Goal: Task Accomplishment & Management: Manage account settings

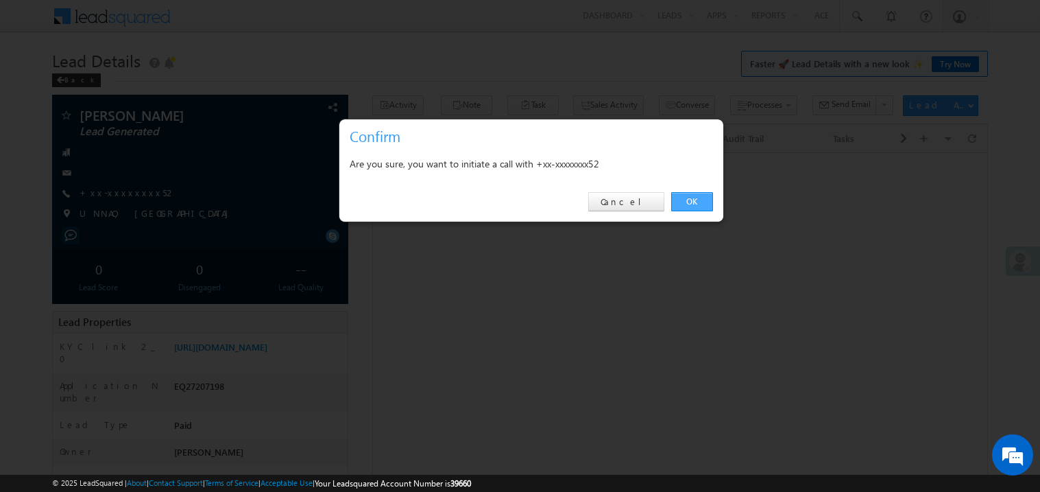
click at [691, 202] on link "OK" at bounding box center [692, 201] width 42 height 19
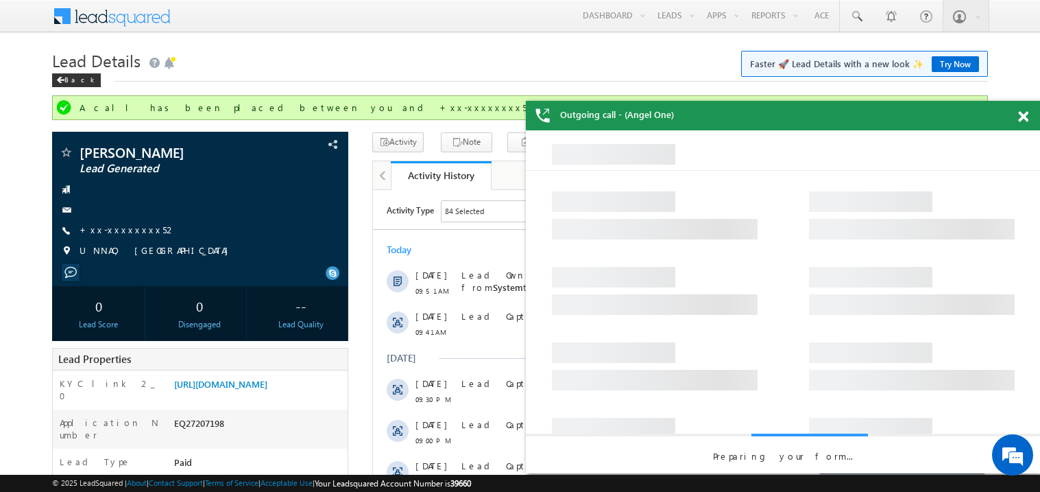
click at [1029, 112] on div at bounding box center [1031, 114] width 19 height 27
click at [1028, 112] on span at bounding box center [1023, 117] width 10 height 12
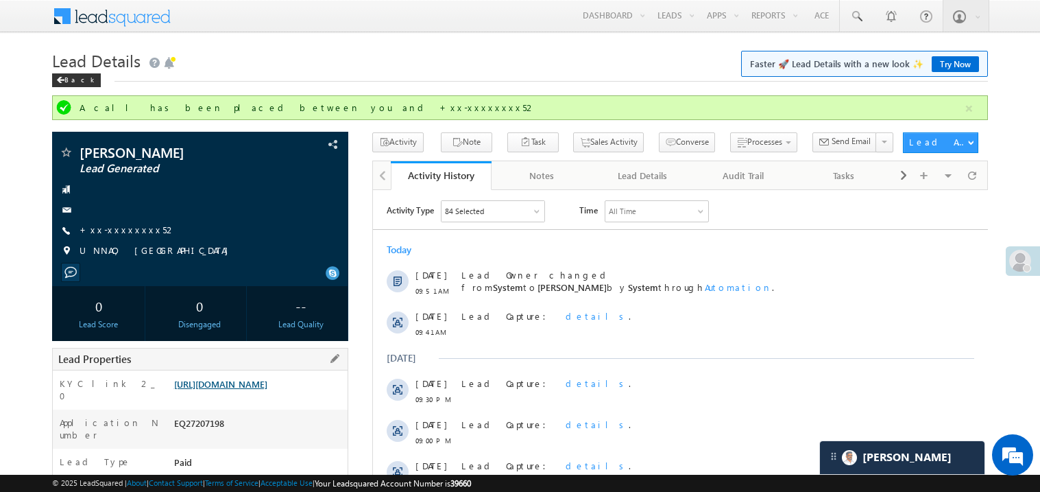
click at [256, 389] on link "https://angelbroking1-pk3em7sa.customui-test.leadsquared.com?leadId=5b0ef3d2-ab…" at bounding box center [220, 384] width 93 height 12
click at [129, 230] on link "+xx-xxxxxxxx52" at bounding box center [128, 230] width 97 height 12
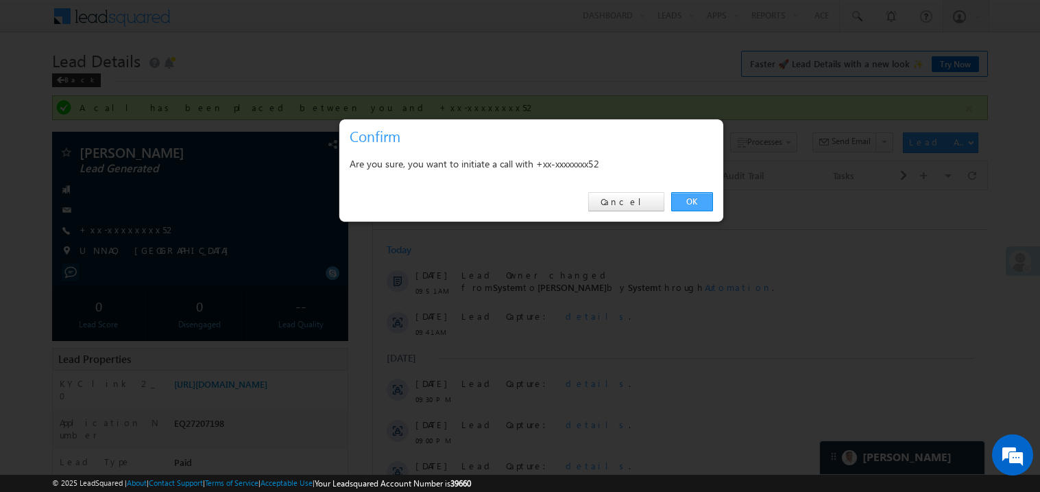
click at [693, 204] on link "OK" at bounding box center [692, 201] width 42 height 19
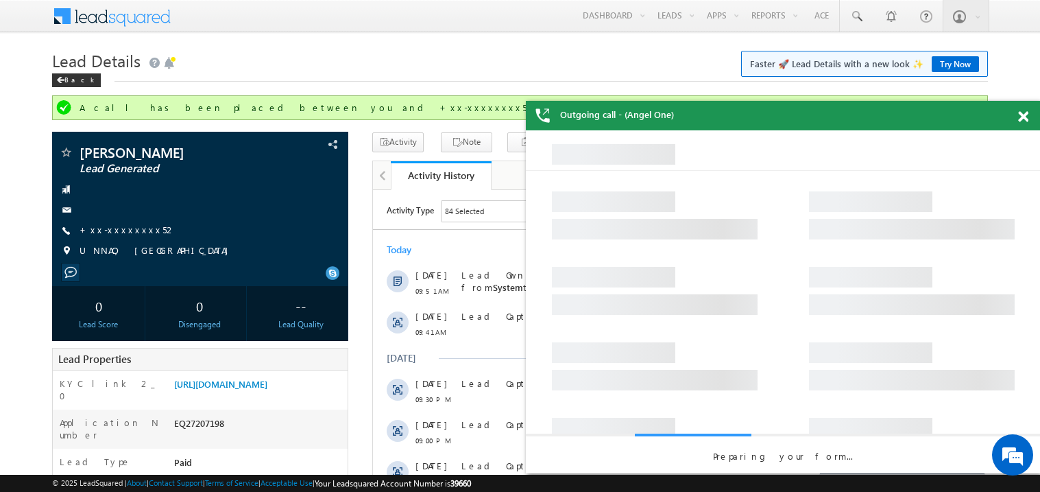
click at [1023, 116] on span at bounding box center [1023, 117] width 10 height 12
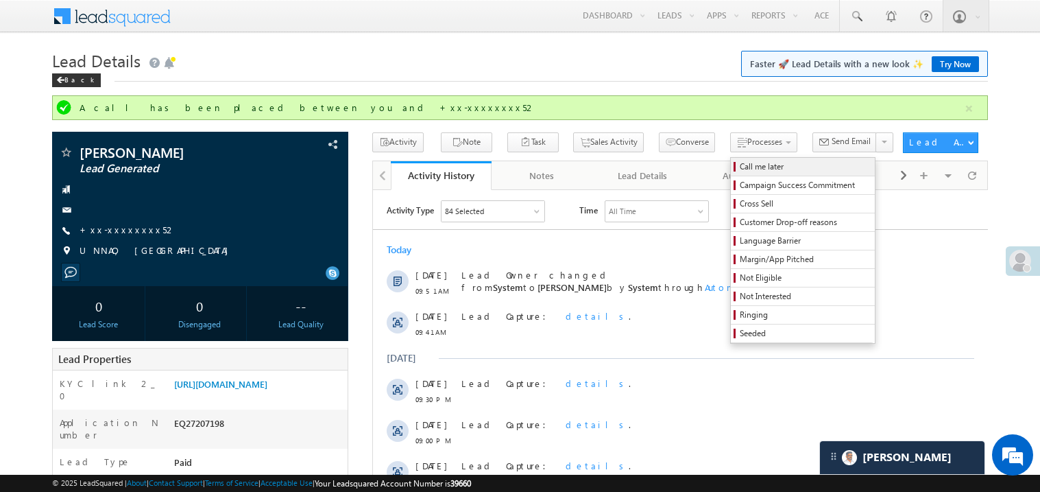
click at [740, 165] on span "Call me later" at bounding box center [805, 166] width 130 height 12
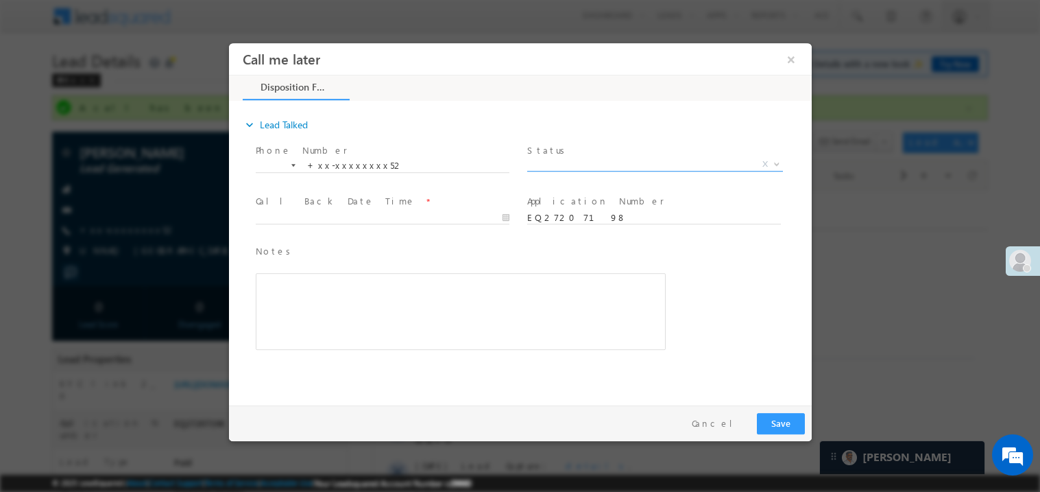
click at [576, 168] on span "Pitch Done Pitch Not Done No-Disposition Document not available Agreed for Proc…" at bounding box center [660, 166] width 266 height 16
click at [566, 162] on span "X" at bounding box center [655, 164] width 256 height 14
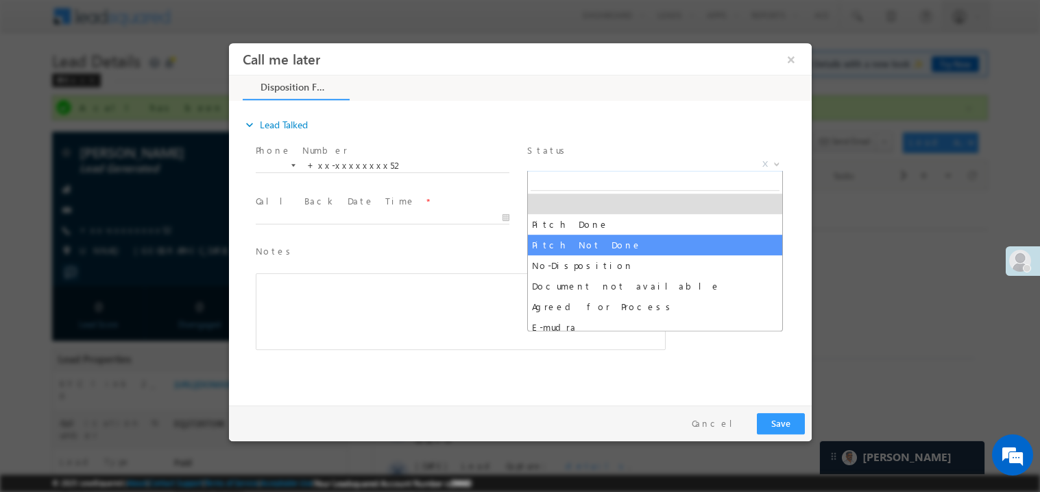
select select "Pitch Not Done"
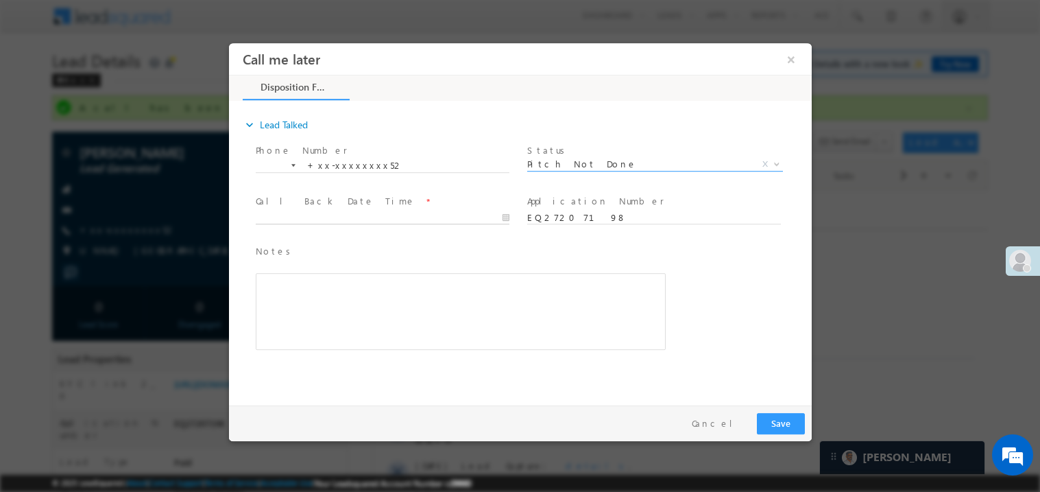
click at [343, 218] on body "Call me later ×" at bounding box center [519, 221] width 583 height 356
type input "08/15/25 11:51 AM"
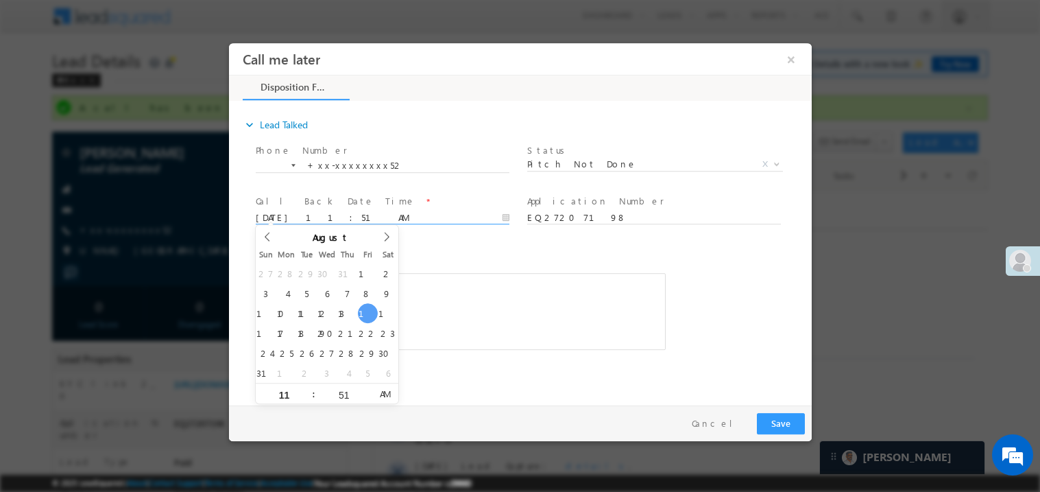
click at [479, 282] on div "Rich Text Editor, 40788eee-0fb2-11ec-a811-0adc8a9d82c2__tab1__section1__Notes__…" at bounding box center [460, 310] width 410 height 77
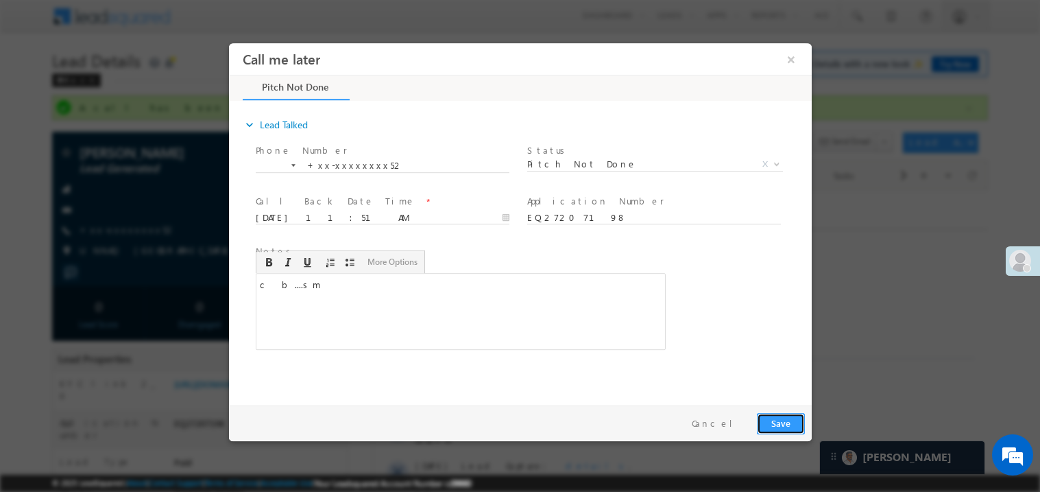
click at [790, 429] on button "Save" at bounding box center [780, 422] width 48 height 21
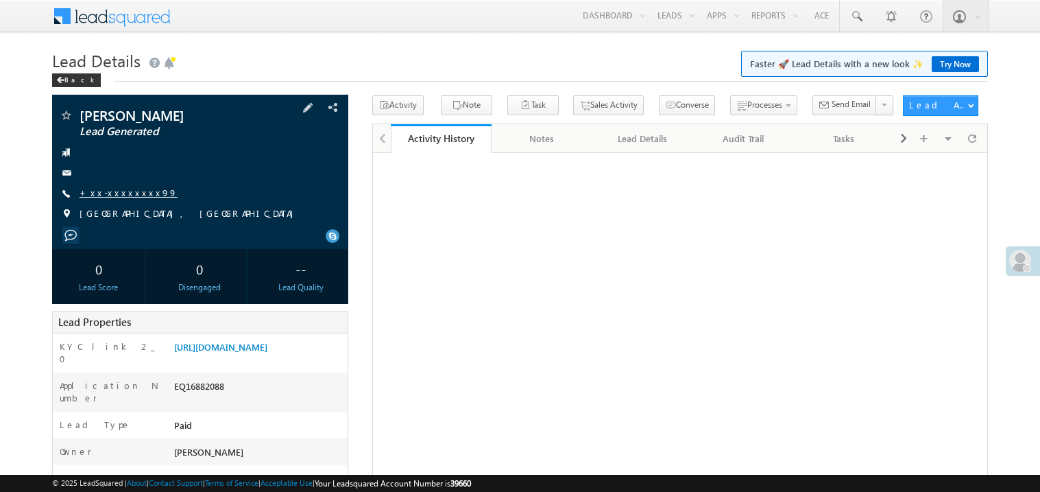
click at [113, 189] on link "+xx-xxxxxxxx99" at bounding box center [129, 192] width 98 height 12
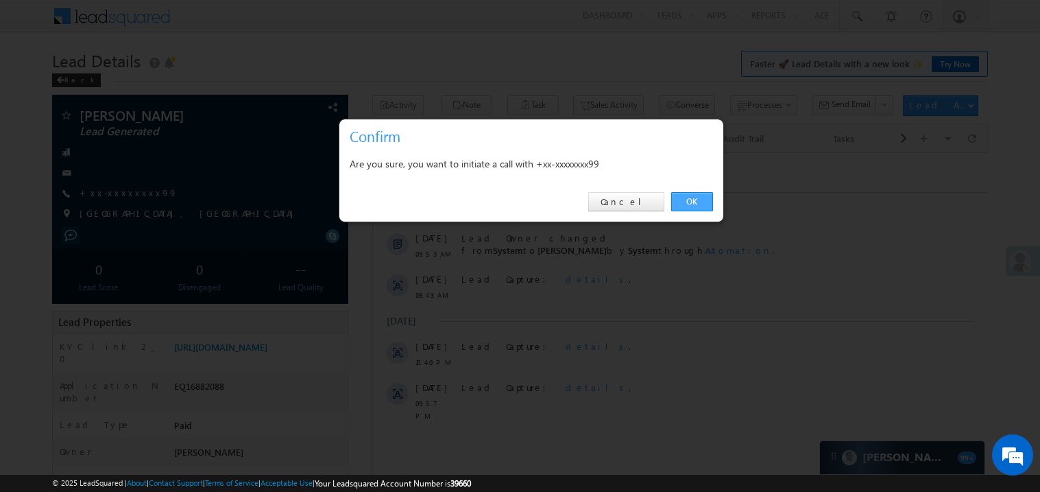
click at [687, 203] on link "OK" at bounding box center [692, 201] width 42 height 19
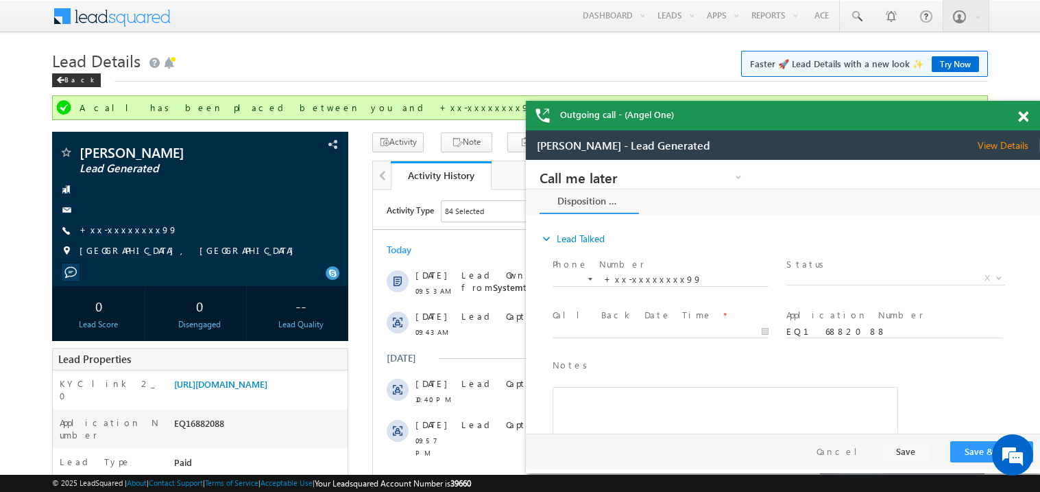
click at [1020, 116] on span at bounding box center [1023, 117] width 10 height 12
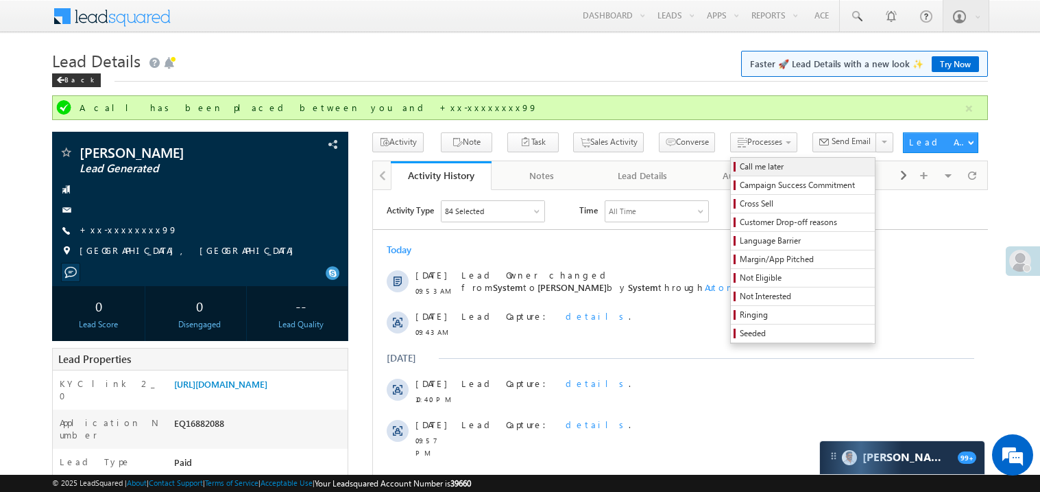
click at [740, 168] on span "Call me later" at bounding box center [805, 166] width 130 height 12
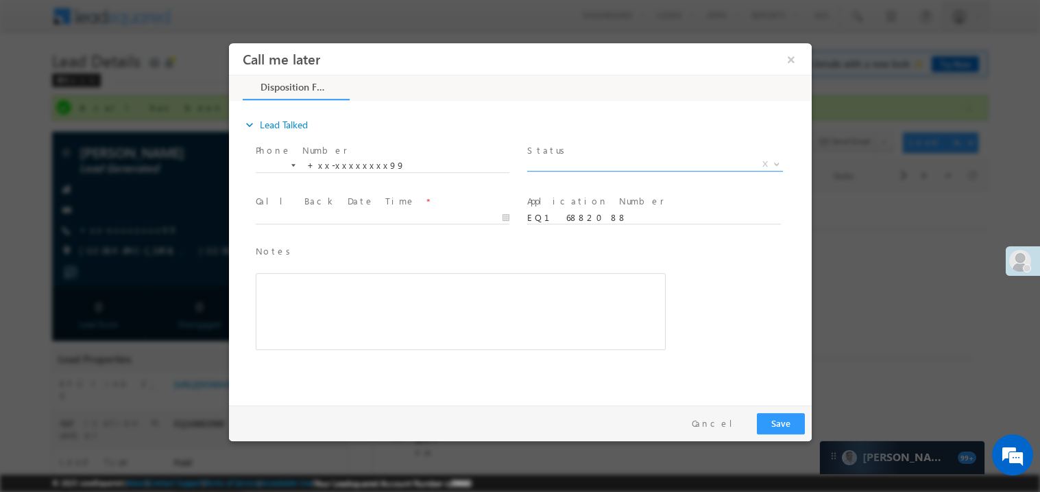
click at [545, 167] on span "X" at bounding box center [655, 164] width 256 height 14
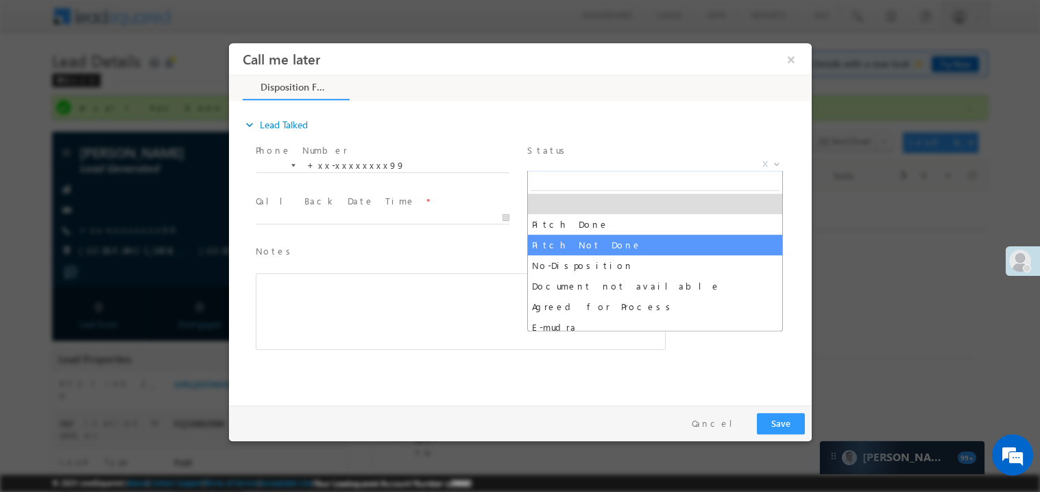
select select "Pitch Not Done"
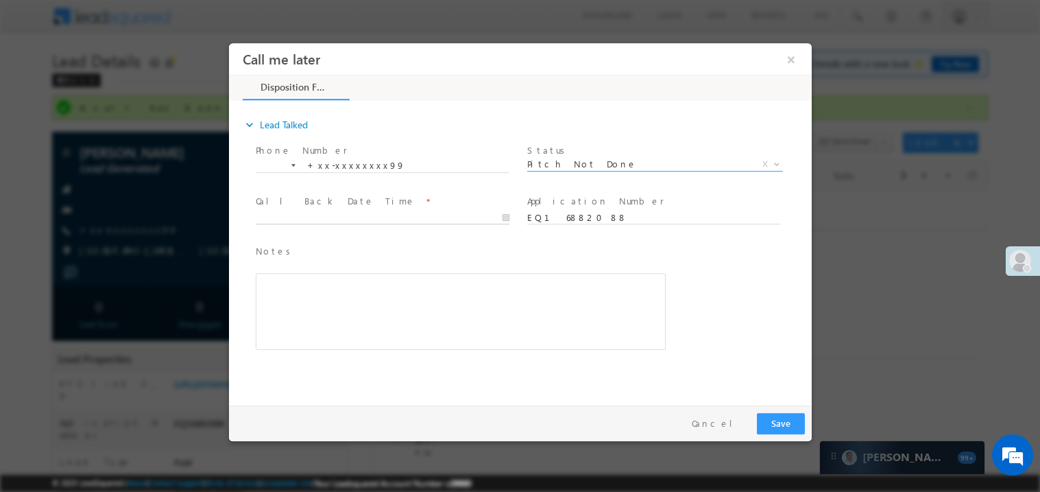
click at [354, 221] on body "Call me later ×" at bounding box center [519, 221] width 583 height 356
type input "08/15/25 11:58 AM"
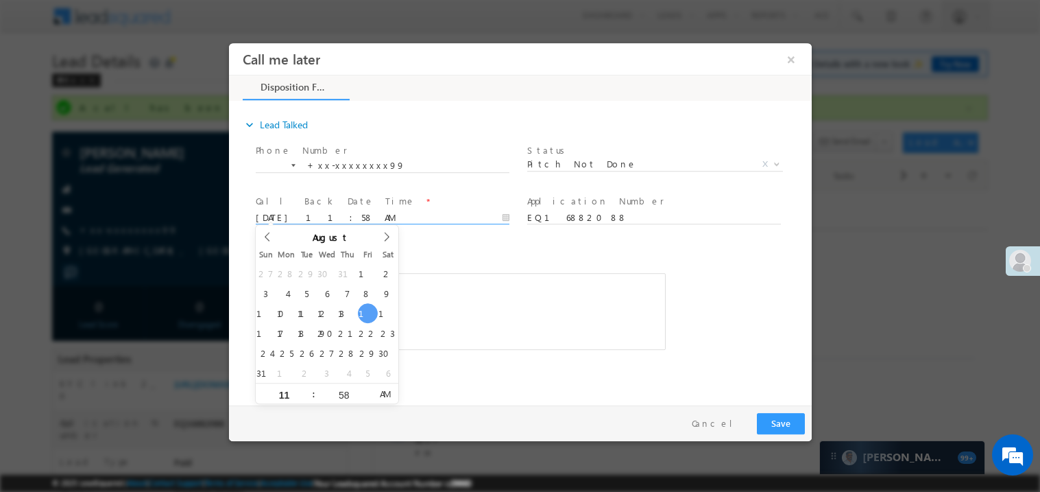
click at [429, 263] on div "Notes * Editor toolbars Basic Styles Bold Italic Underline Paragraph Insert/Rem…" at bounding box center [460, 296] width 410 height 106
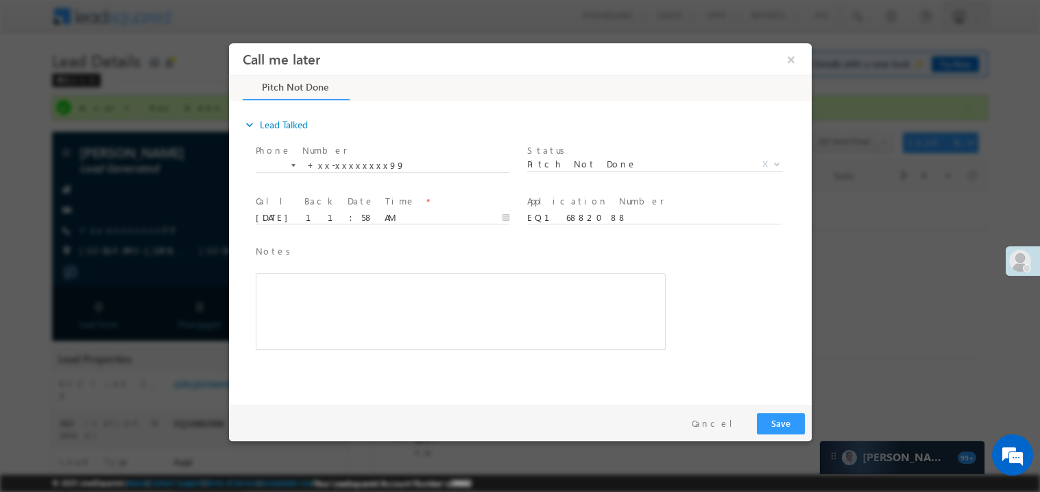
click at [421, 290] on div "Rich Text Editor, 40788eee-0fb2-11ec-a811-0adc8a9d82c2__tab1__section1__Notes__…" at bounding box center [460, 310] width 410 height 77
click at [791, 58] on button "×" at bounding box center [790, 58] width 23 height 25
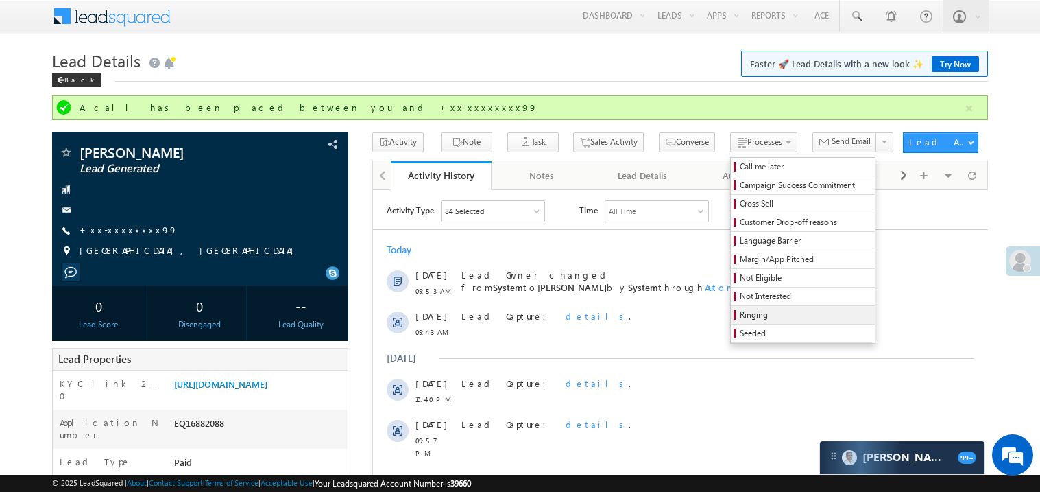
click at [749, 314] on span "Ringing" at bounding box center [805, 315] width 130 height 12
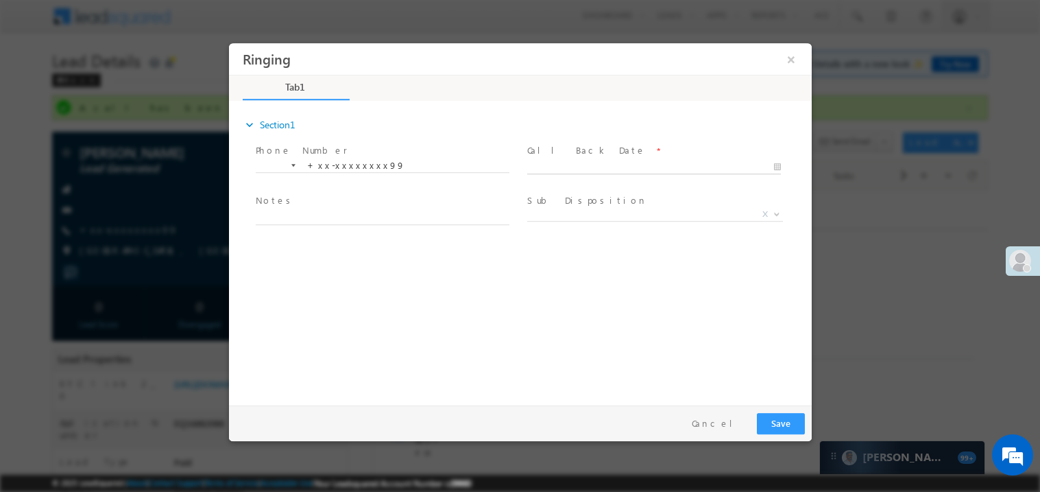
click at [564, 160] on body "Ringing ×" at bounding box center [519, 221] width 583 height 356
type input "08/15/25 11:58 AM"
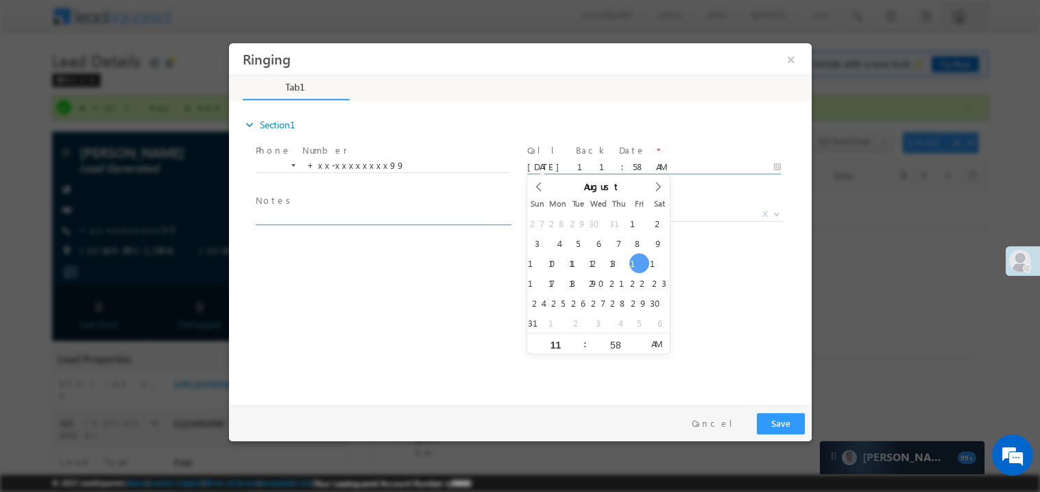
click at [309, 210] on textarea at bounding box center [382, 216] width 254 height 16
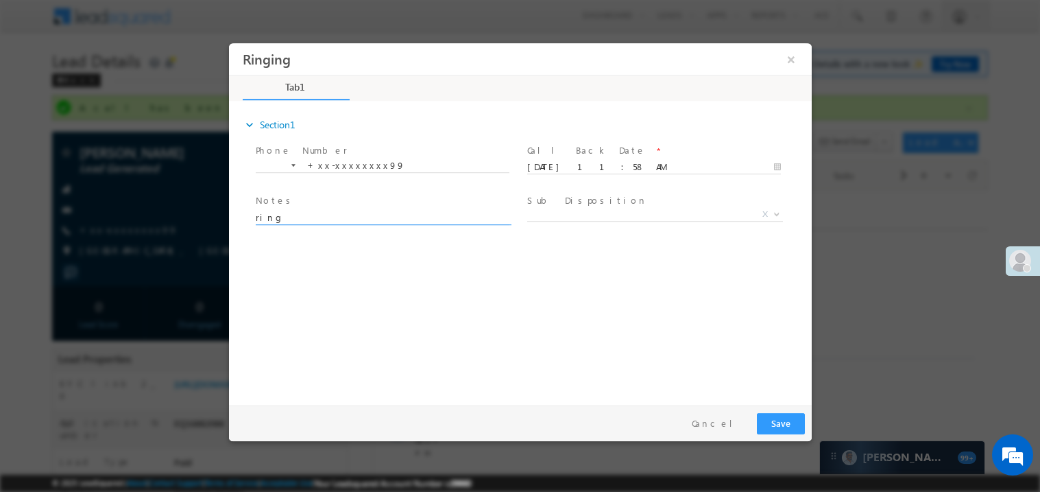
type textarea "ring"
click at [769, 415] on button "Save" at bounding box center [780, 422] width 48 height 21
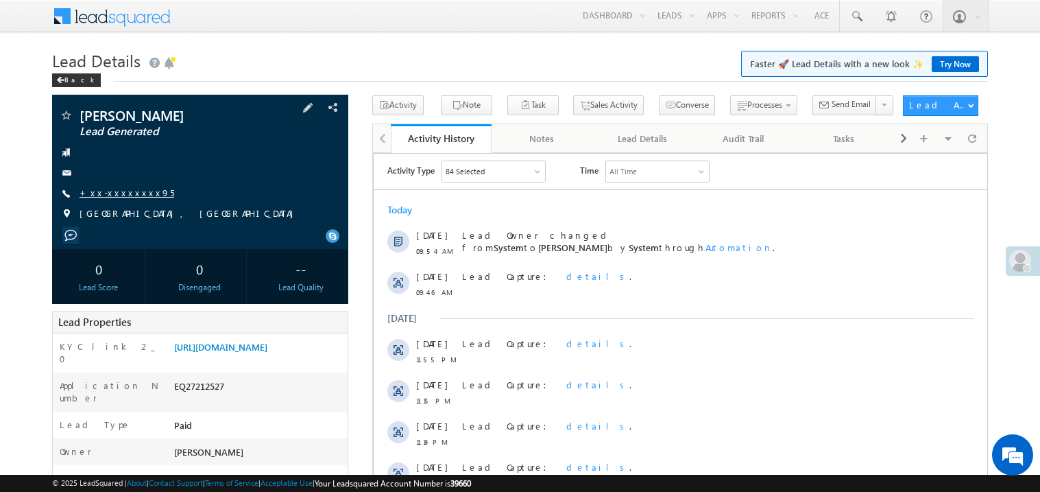
click at [118, 192] on link "+xx-xxxxxxxx95" at bounding box center [127, 192] width 95 height 12
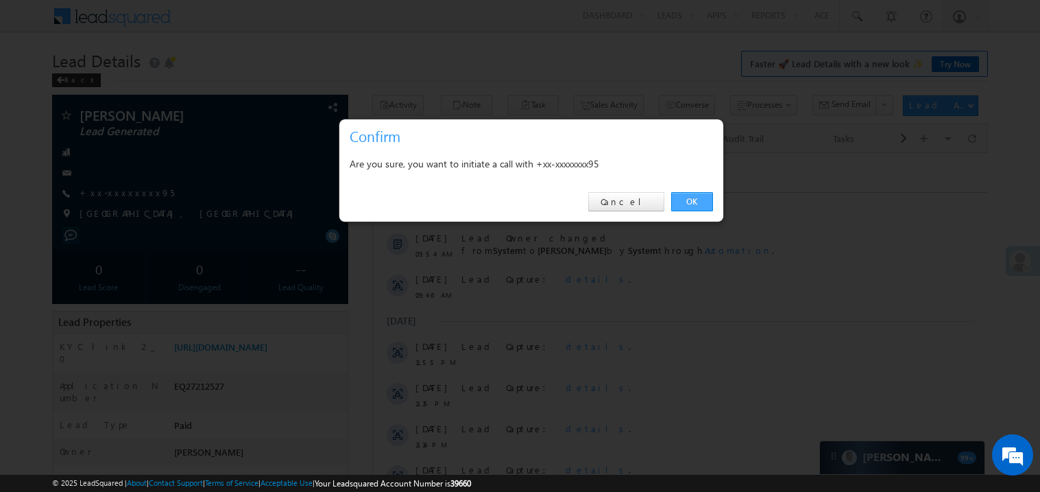
click at [691, 196] on link "OK" at bounding box center [692, 201] width 42 height 19
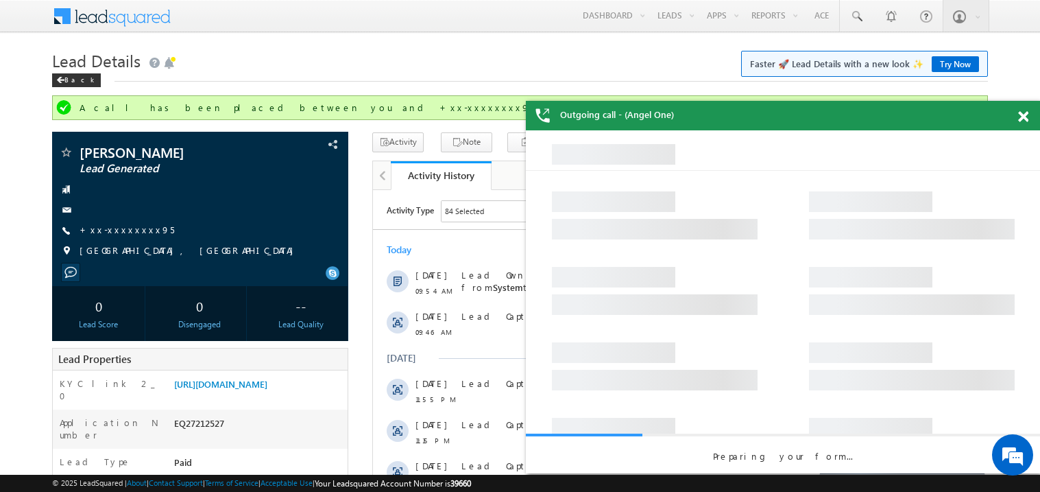
click at [1026, 117] on span at bounding box center [1023, 117] width 10 height 12
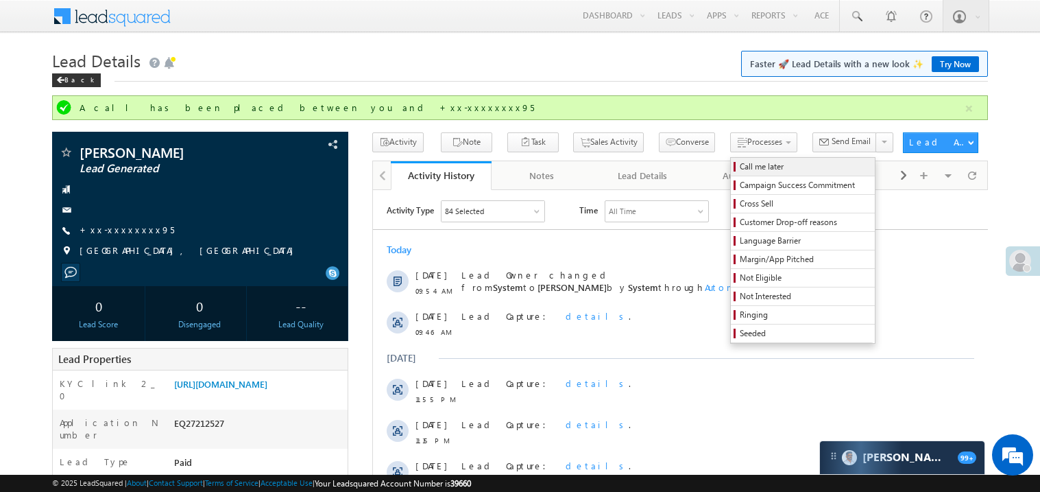
click at [740, 164] on span "Call me later" at bounding box center [805, 166] width 130 height 12
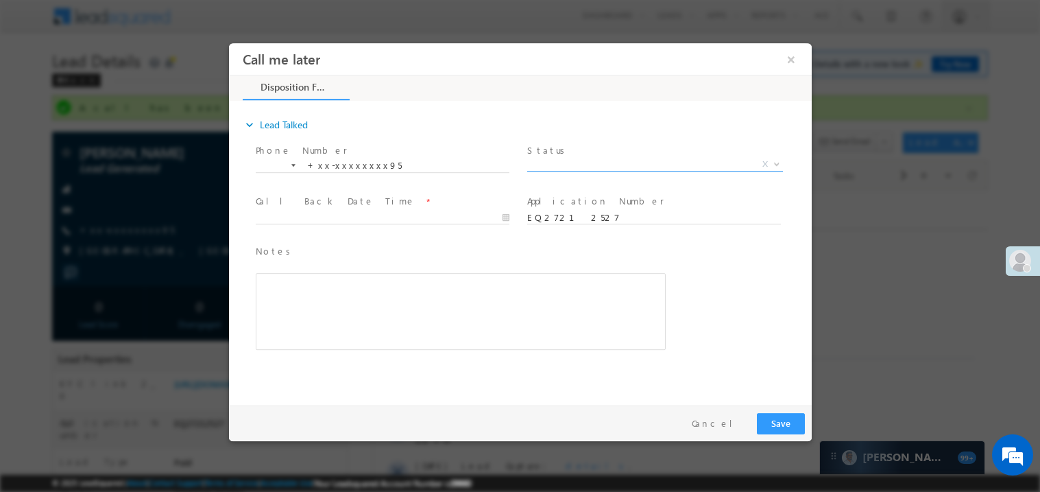
click at [566, 158] on span "X" at bounding box center [655, 164] width 256 height 14
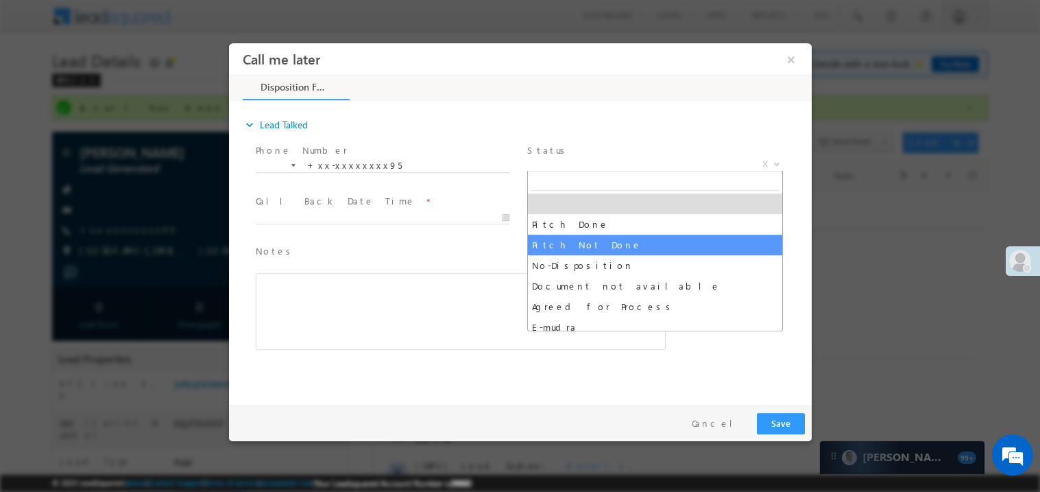
select select "Pitch Not Done"
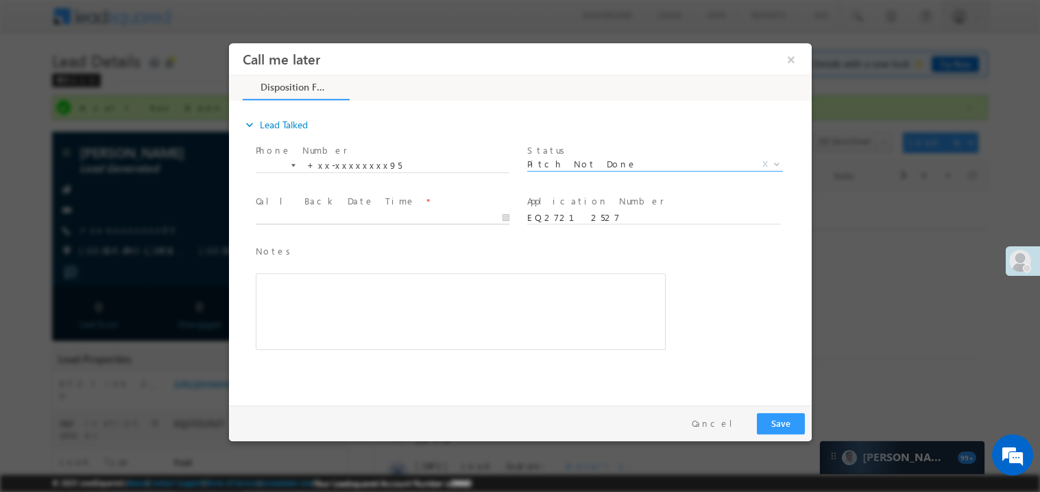
click at [309, 210] on body "Call me later ×" at bounding box center [519, 221] width 583 height 356
type input "08/15/25 11:59 AM"
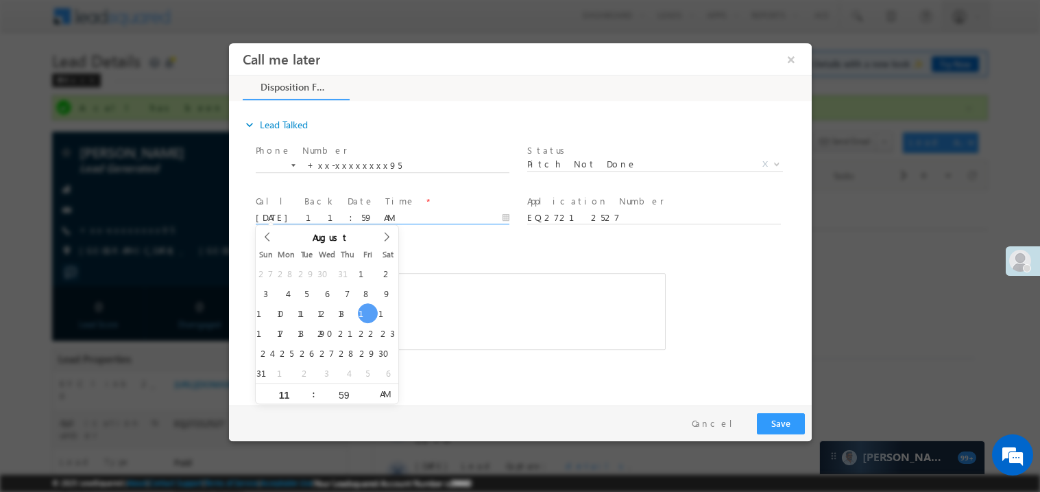
click at [479, 307] on div "Rich Text Editor, 40788eee-0fb2-11ec-a811-0adc8a9d82c2__tab1__section1__Notes__…" at bounding box center [460, 310] width 410 height 77
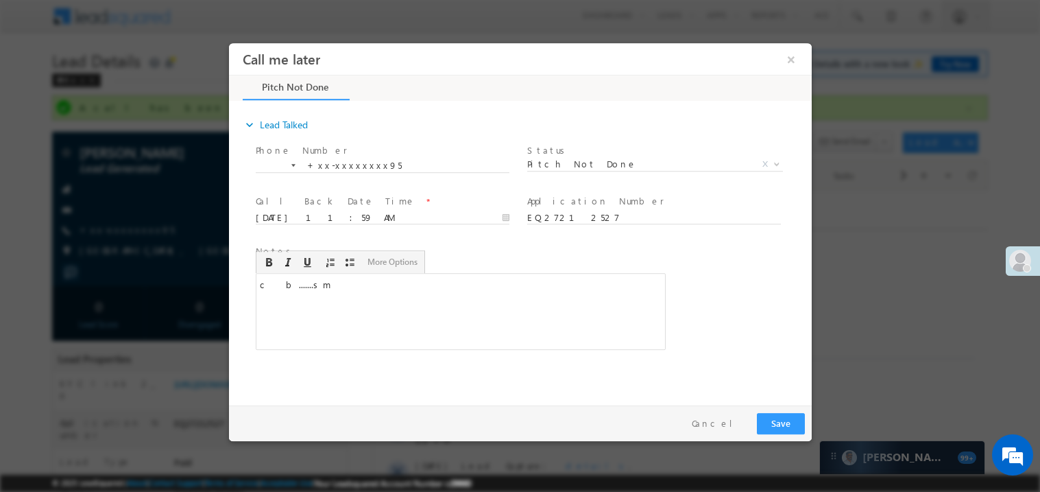
click at [786, 433] on div "Pay & Save Save Cancel" at bounding box center [523, 423] width 590 height 36
click at [771, 409] on div "Pay & Save Save Cancel" at bounding box center [523, 423] width 590 height 36
click at [790, 439] on div "Pay & Save Save Cancel" at bounding box center [523, 423] width 590 height 36
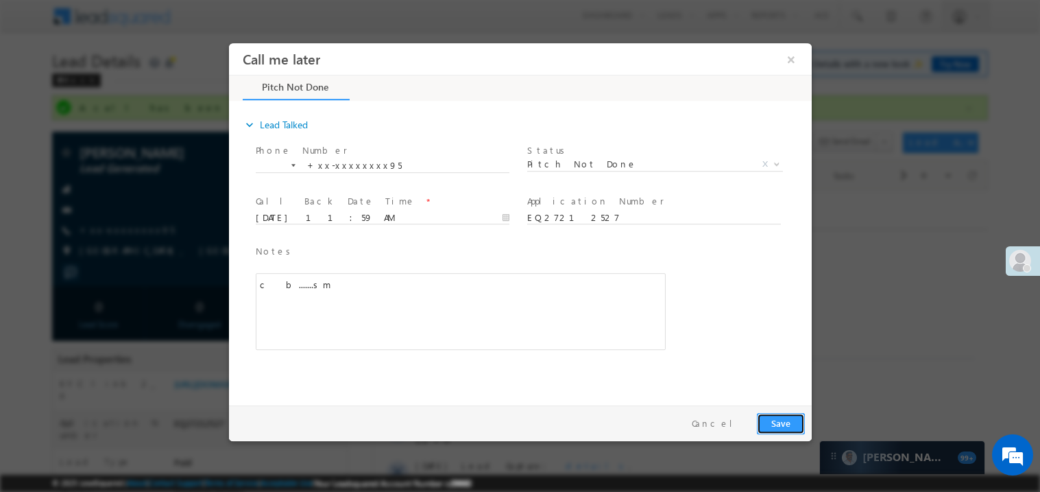
click at [771, 412] on button "Save" at bounding box center [780, 422] width 48 height 21
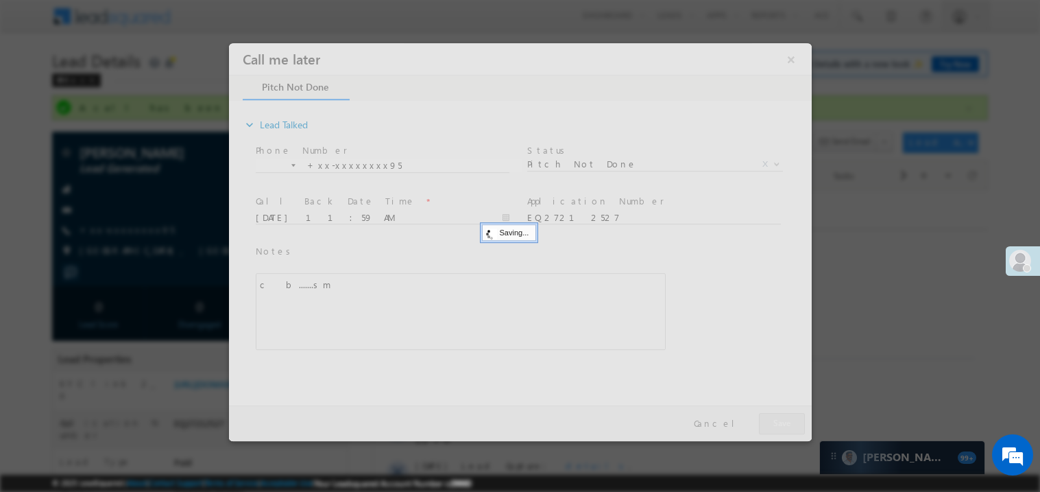
click at [771, 411] on div at bounding box center [519, 242] width 583 height 398
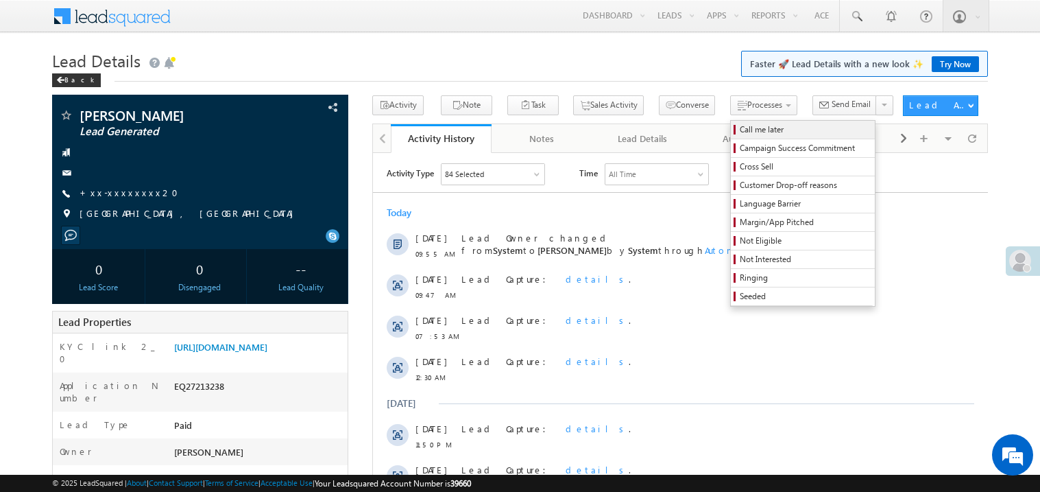
click at [740, 131] on span "Call me later" at bounding box center [805, 129] width 130 height 12
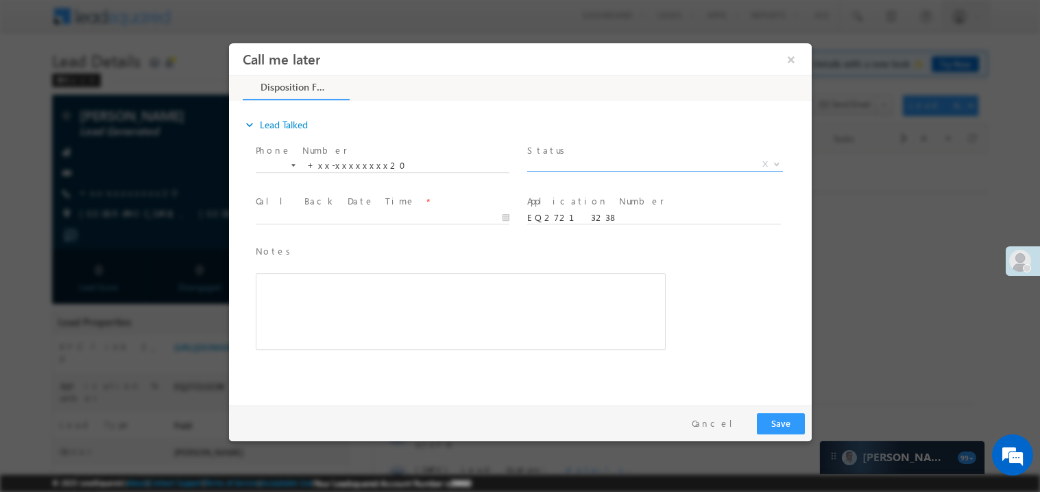
click at [564, 163] on span "X" at bounding box center [655, 164] width 256 height 14
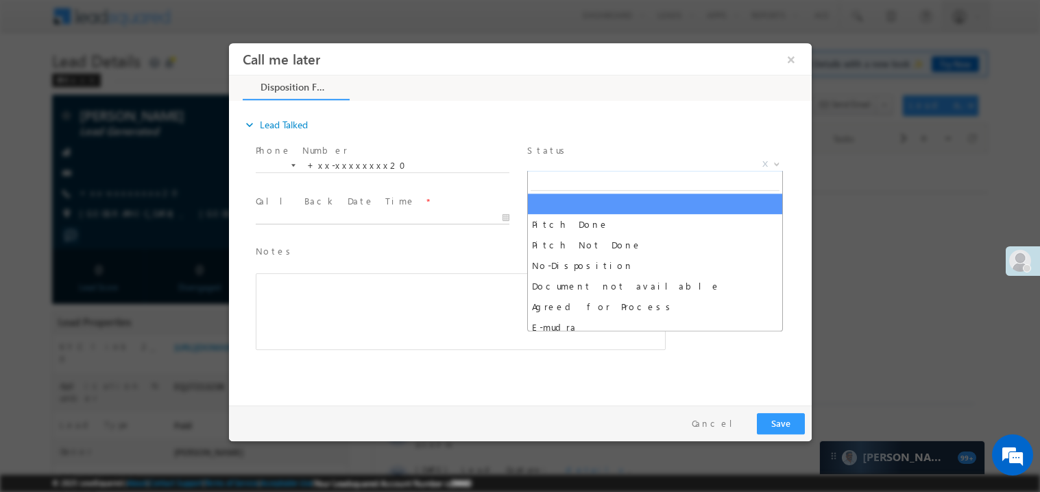
click at [342, 219] on body "Call me later ×" at bounding box center [519, 221] width 583 height 356
type input "[DATE] 12:00 PM"
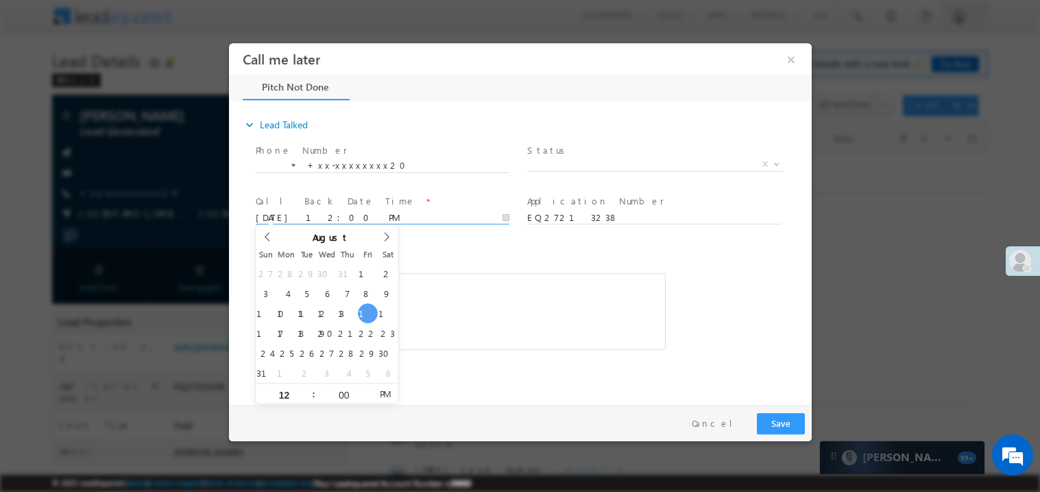
click at [484, 277] on div "Rich Text Editor, 40788eee-0fb2-11ec-a811-0adc8a9d82c2__tab1__section1__Notes__…" at bounding box center [460, 310] width 410 height 77
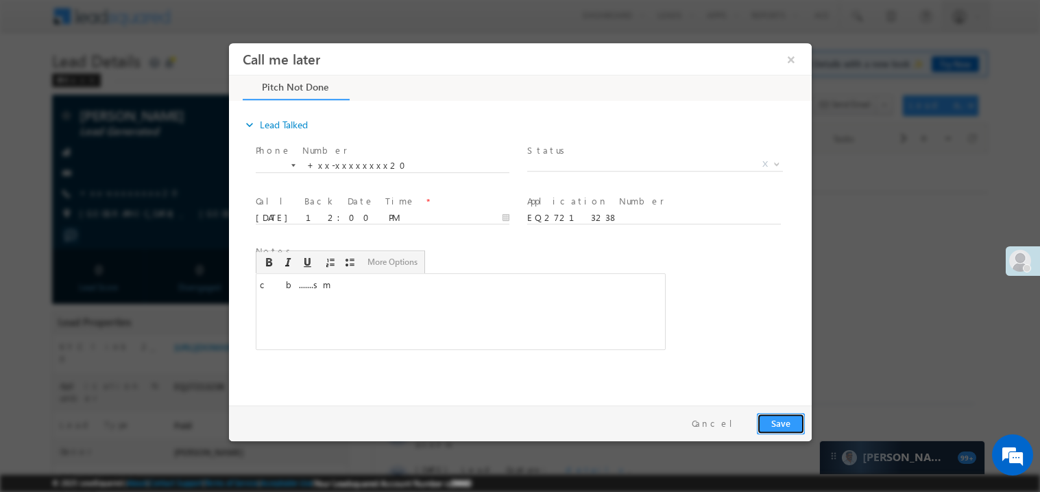
click at [764, 425] on button "Save" at bounding box center [780, 422] width 48 height 21
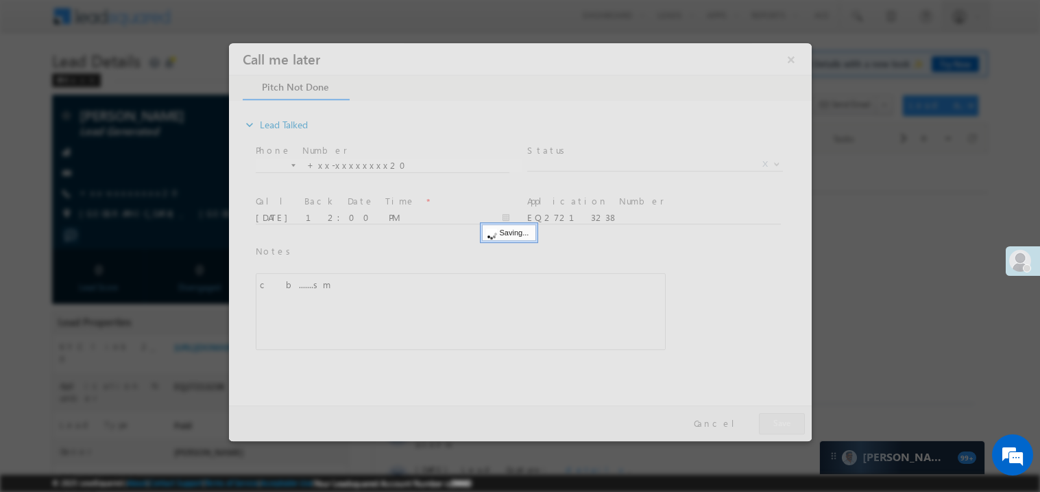
click at [764, 425] on div at bounding box center [519, 242] width 583 height 398
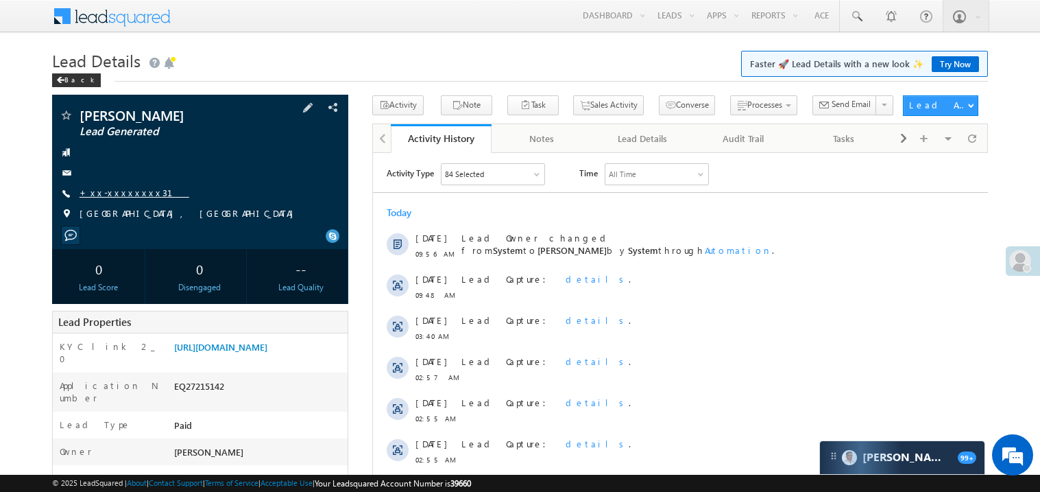
click at [124, 193] on link "+xx-xxxxxxxx31" at bounding box center [135, 192] width 110 height 12
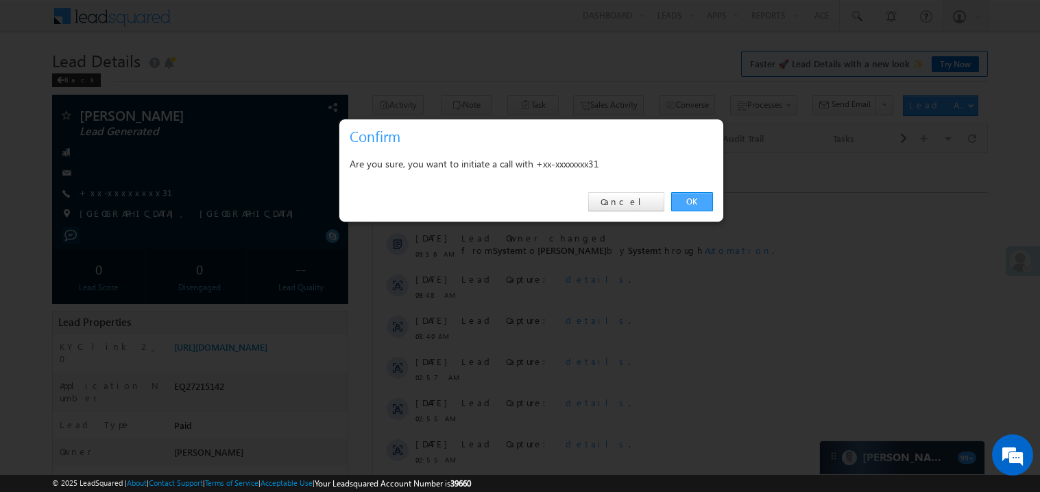
click at [693, 203] on link "OK" at bounding box center [692, 201] width 42 height 19
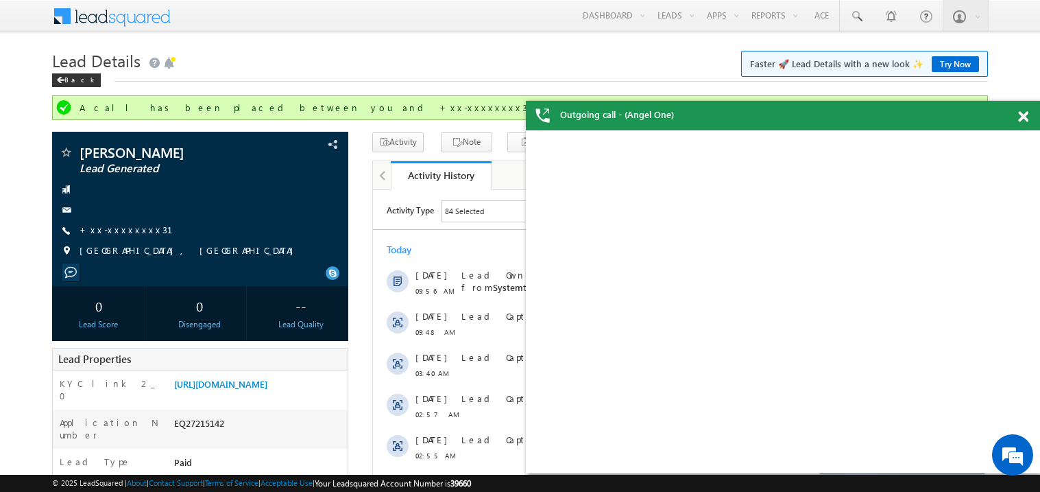
click at [1030, 118] on div at bounding box center [1031, 114] width 19 height 27
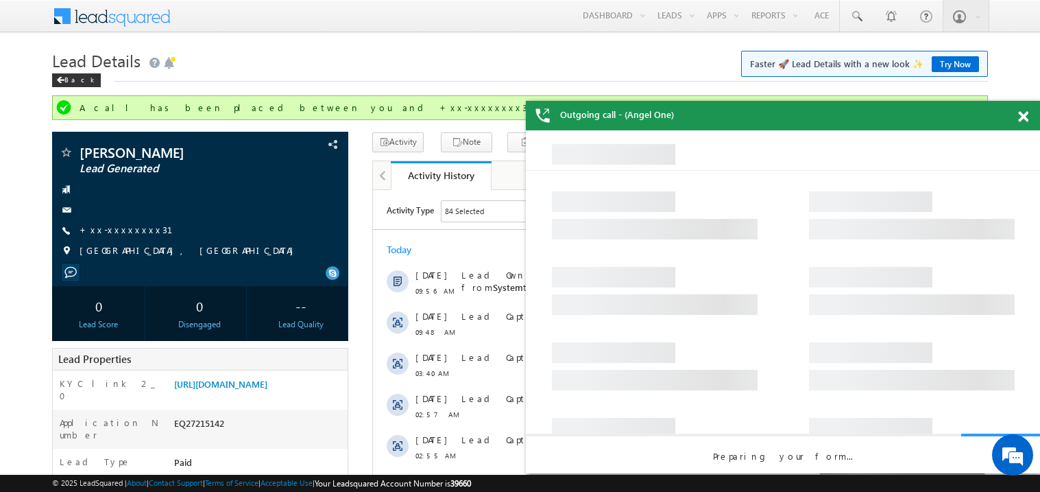
click at [1027, 117] on span at bounding box center [1023, 117] width 10 height 12
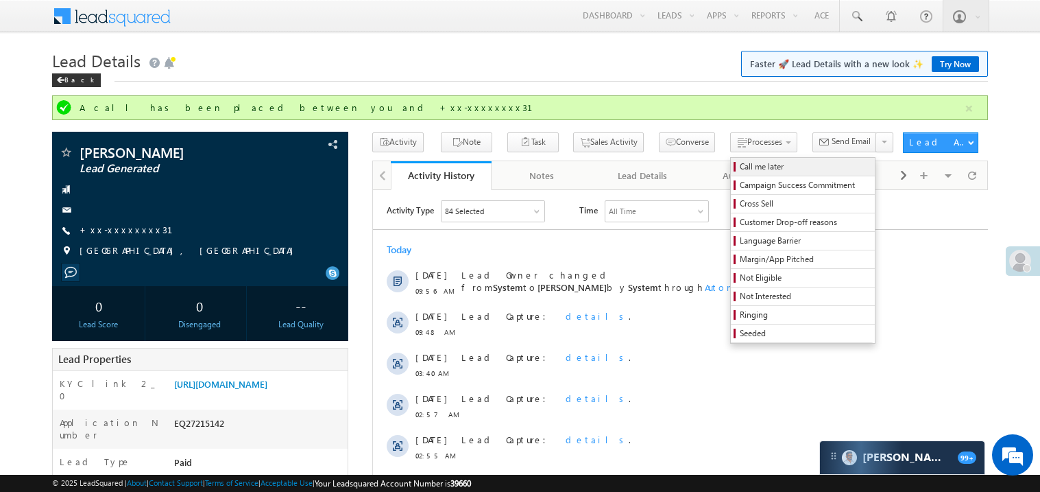
click at [740, 173] on span "Call me later" at bounding box center [805, 166] width 130 height 12
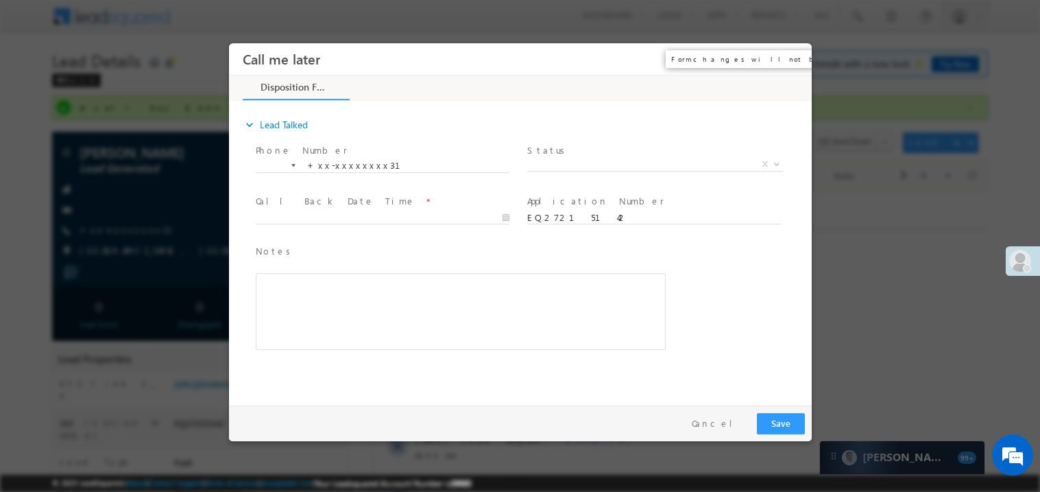
click at [791, 55] on button "×" at bounding box center [790, 58] width 23 height 25
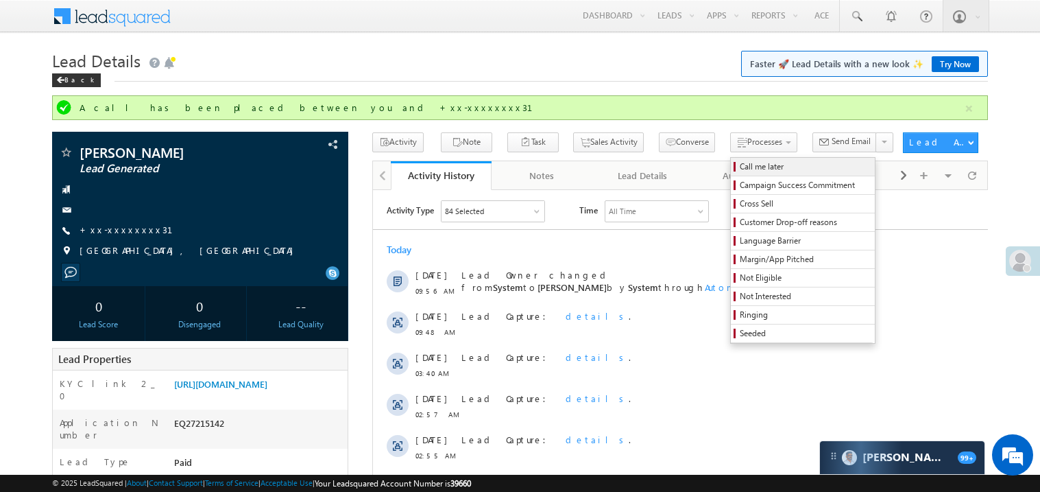
click at [740, 169] on span "Call me later" at bounding box center [805, 166] width 130 height 12
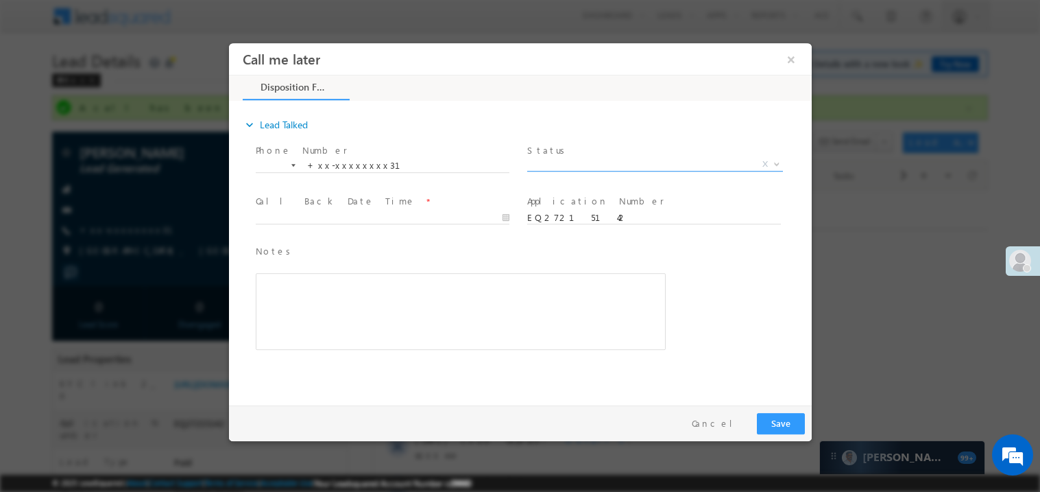
click at [564, 163] on span "X" at bounding box center [655, 164] width 256 height 14
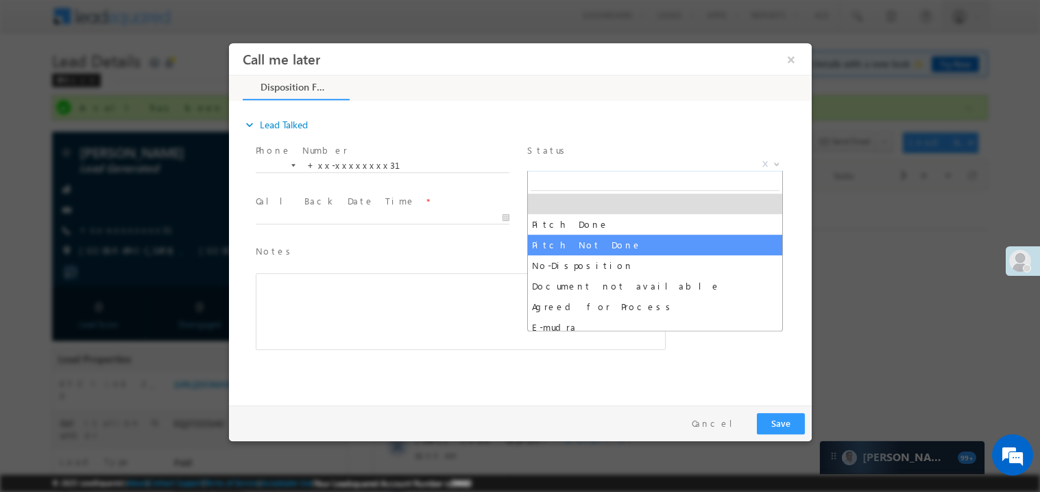
select select "Pitch Not Done"
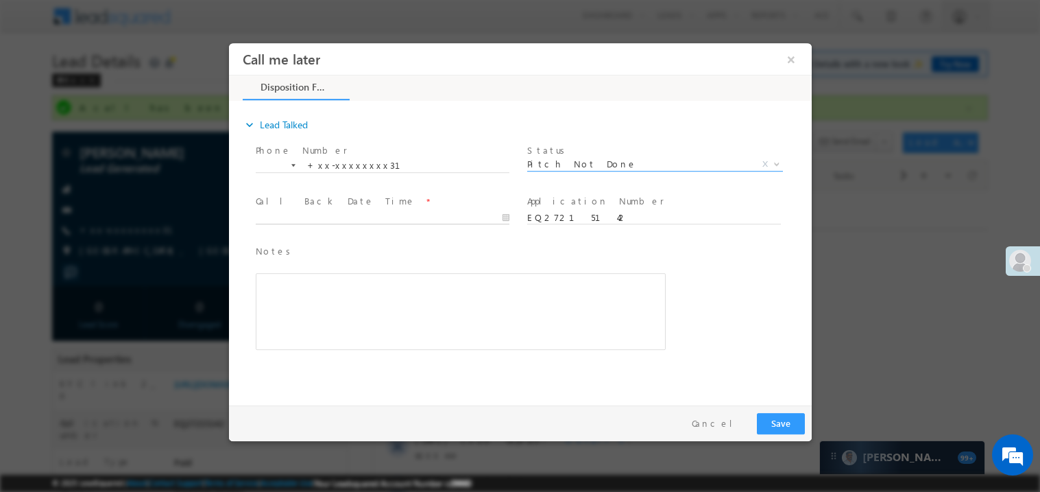
click at [283, 219] on body "Call me later ×" at bounding box center [519, 221] width 583 height 356
type input "08/15/25 12:01 PM"
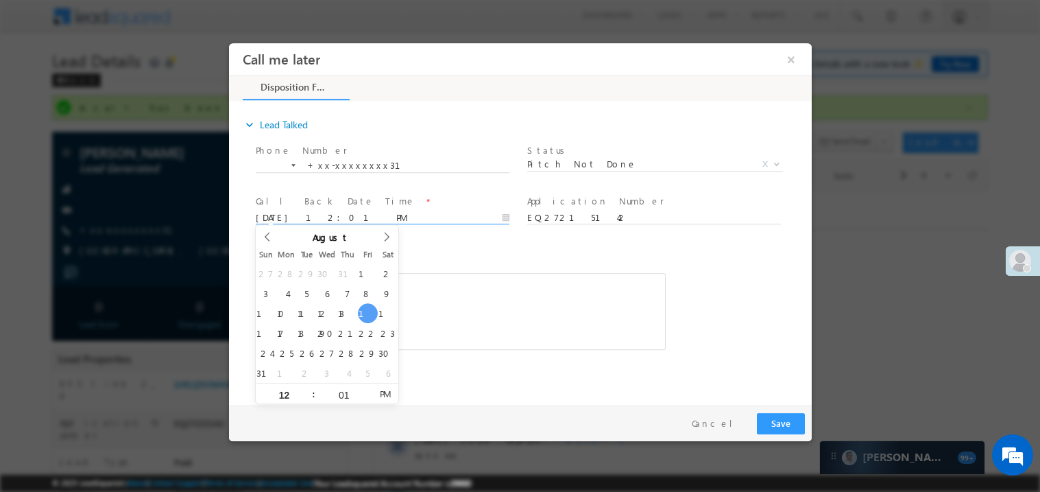
click at [444, 315] on div "Rich Text Editor, 40788eee-0fb2-11ec-a811-0adc8a9d82c2__tab1__section1__Notes__…" at bounding box center [460, 310] width 410 height 77
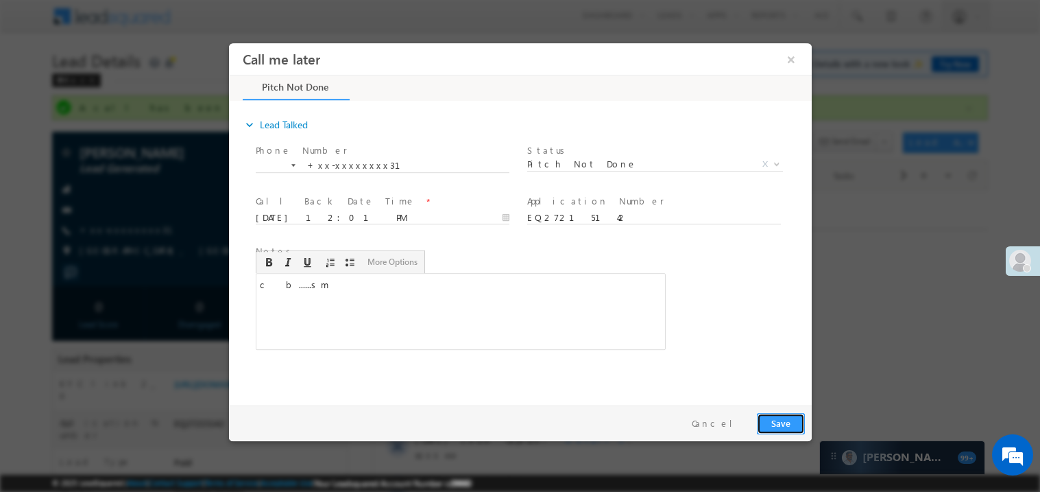
click at [767, 426] on button "Save" at bounding box center [780, 422] width 48 height 21
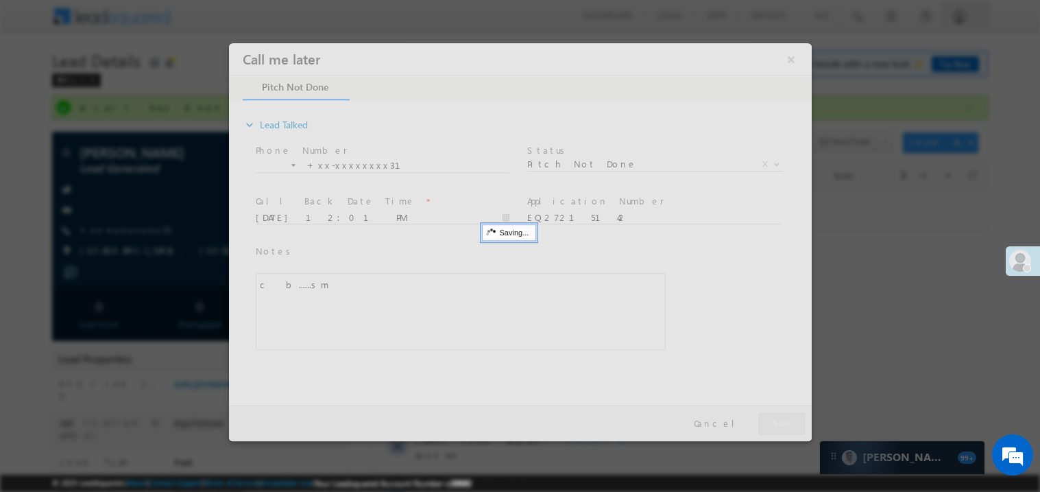
click at [767, 426] on div at bounding box center [519, 242] width 583 height 398
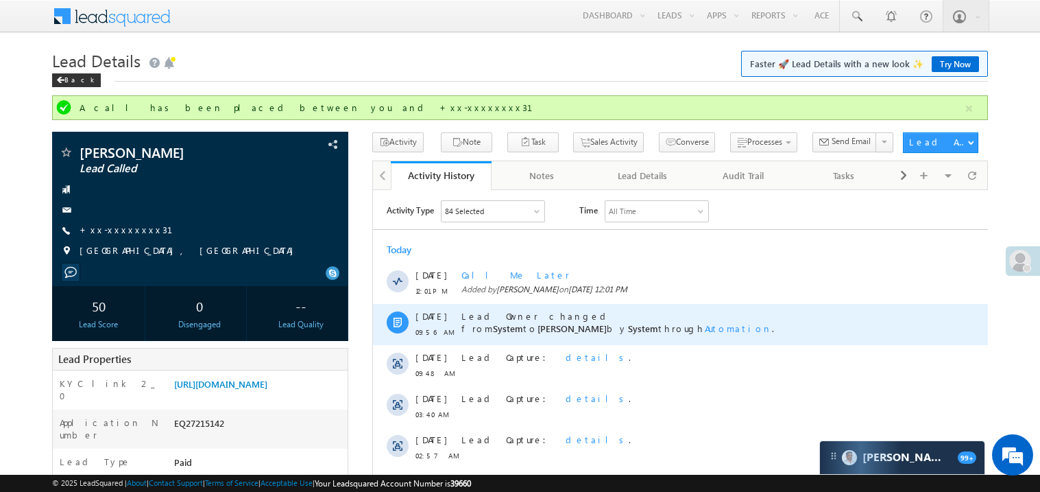
click at [592, 326] on div "Lead Owner changed from System to Madhavi Sumit by System through Automation ." at bounding box center [686, 323] width 451 height 41
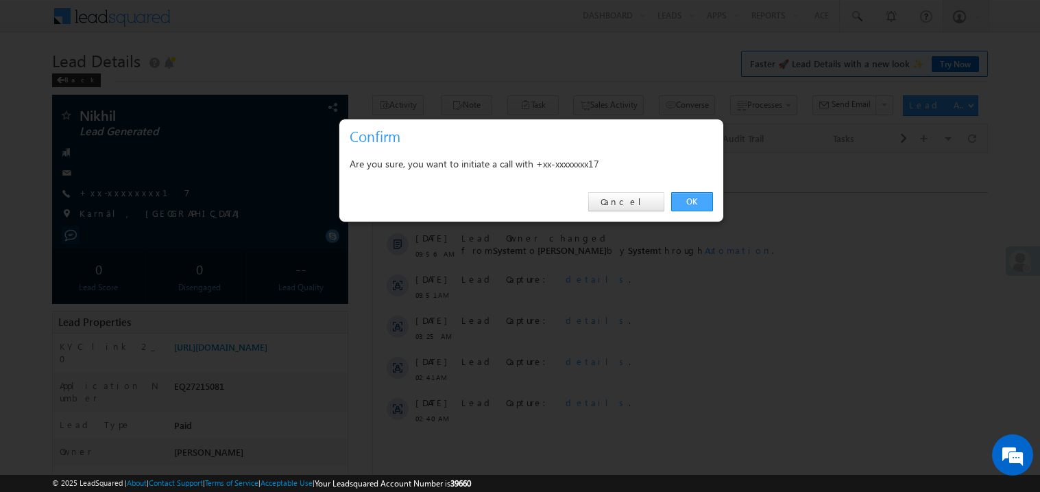
click at [693, 196] on link "OK" at bounding box center [692, 201] width 42 height 19
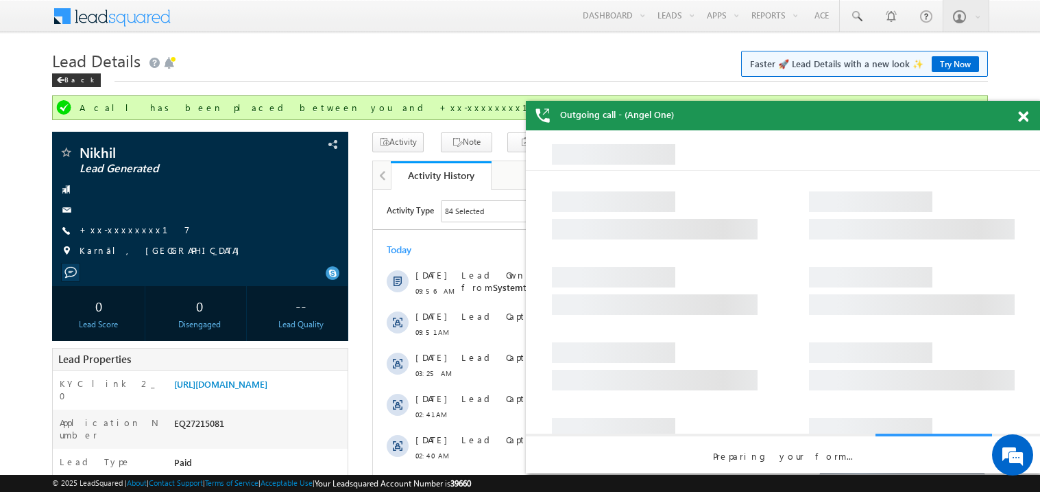
click at [1024, 119] on span at bounding box center [1023, 117] width 10 height 12
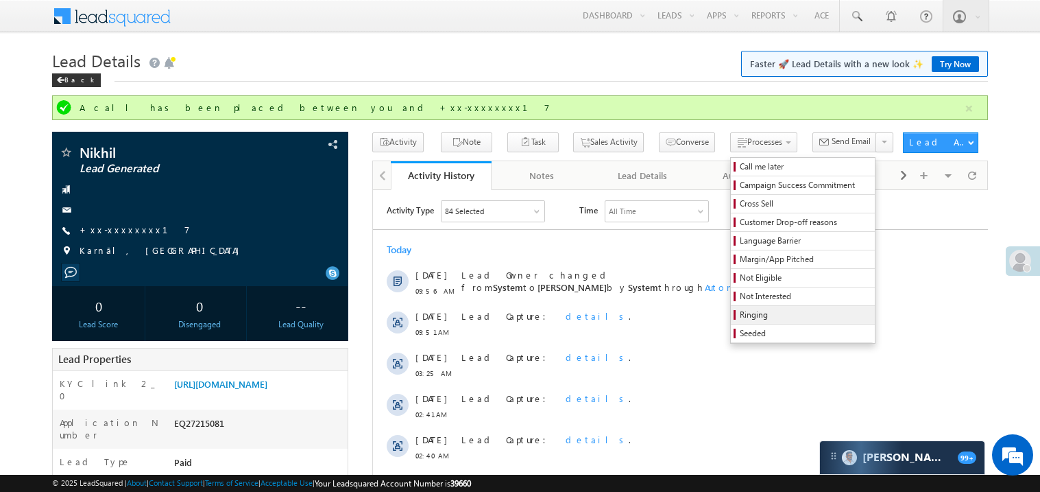
click at [740, 311] on span "Ringing" at bounding box center [805, 315] width 130 height 12
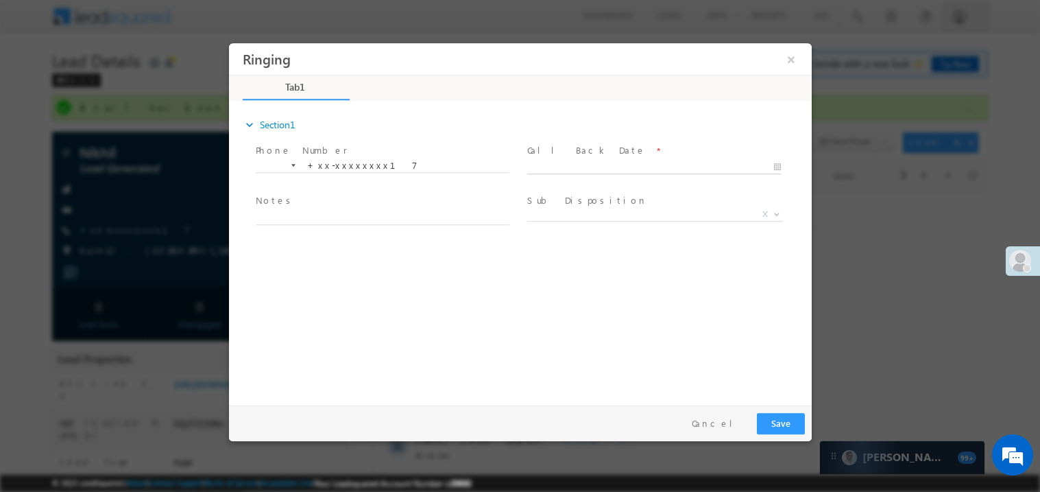
click at [577, 163] on body "Ringing ×" at bounding box center [519, 221] width 583 height 356
type input "[DATE] 12:02 PM"
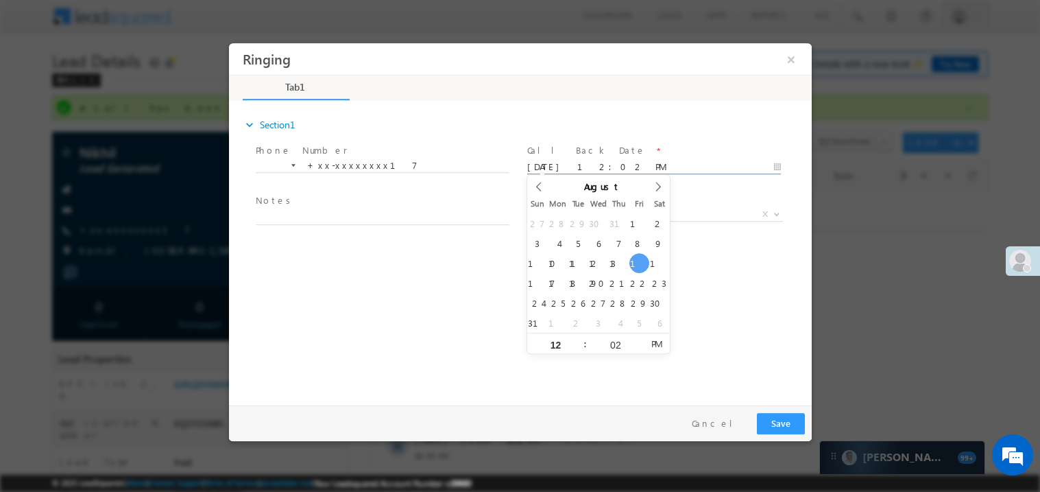
click at [311, 224] on span at bounding box center [381, 231] width 253 height 15
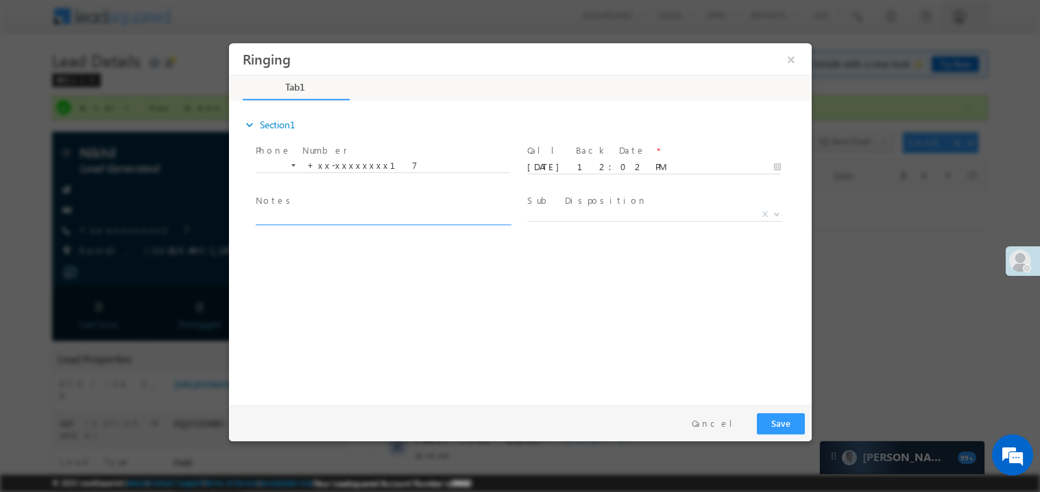
click at [311, 210] on textarea at bounding box center [382, 216] width 254 height 16
type textarea "ring"
click at [786, 419] on button "Save" at bounding box center [780, 422] width 48 height 21
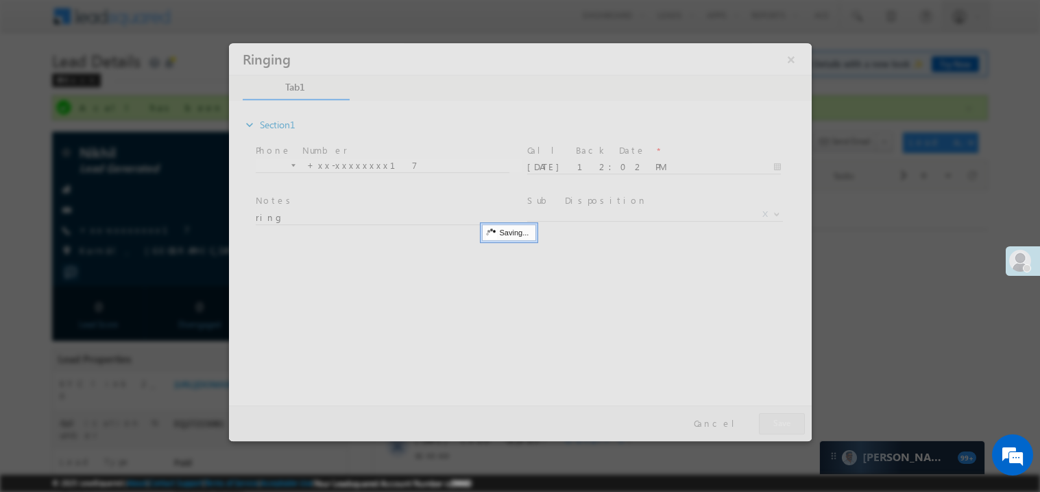
click at [786, 419] on div at bounding box center [519, 242] width 583 height 398
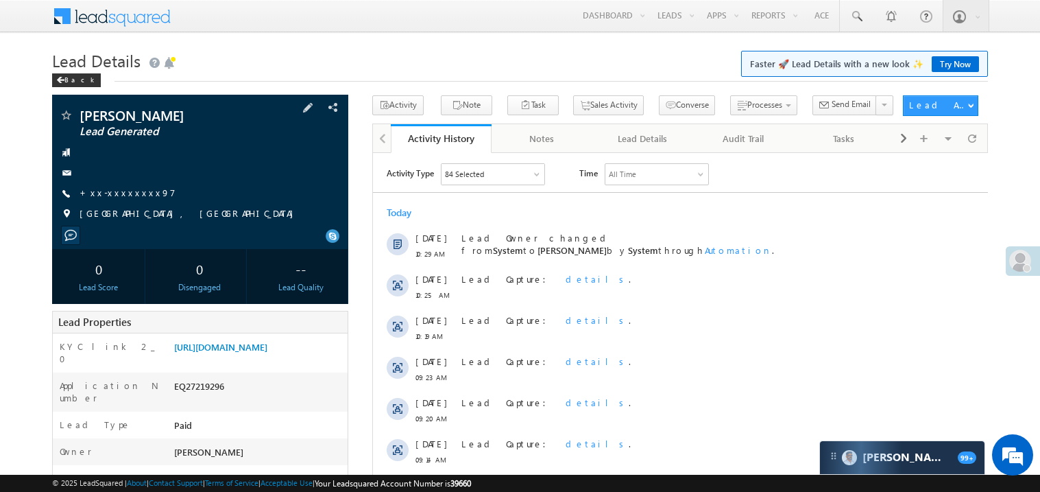
click at [117, 200] on div "[PERSON_NAME] Lead Generated +xx-xxxxxxxx97" at bounding box center [200, 167] width 282 height 119
click at [121, 191] on link "+xx-xxxxxxxx97" at bounding box center [128, 192] width 96 height 12
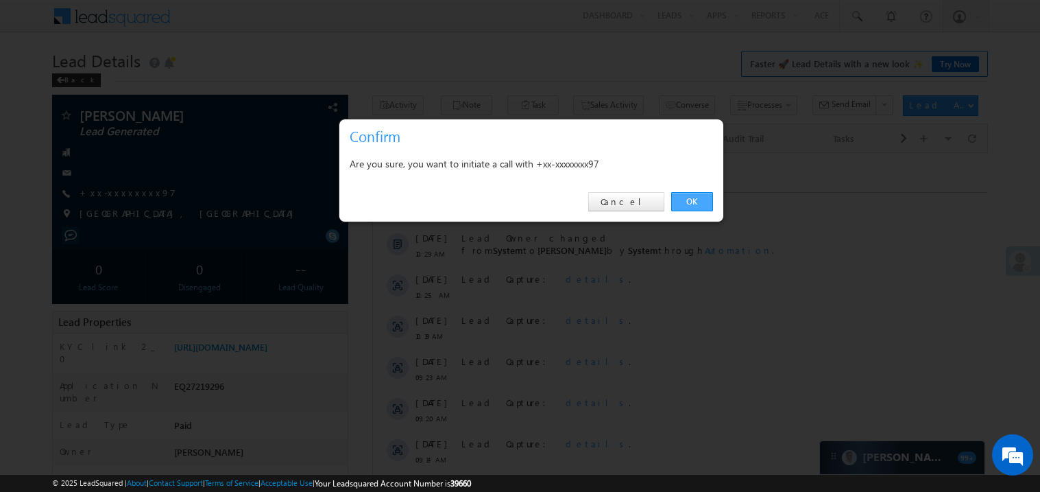
click at [685, 196] on link "OK" at bounding box center [692, 201] width 42 height 19
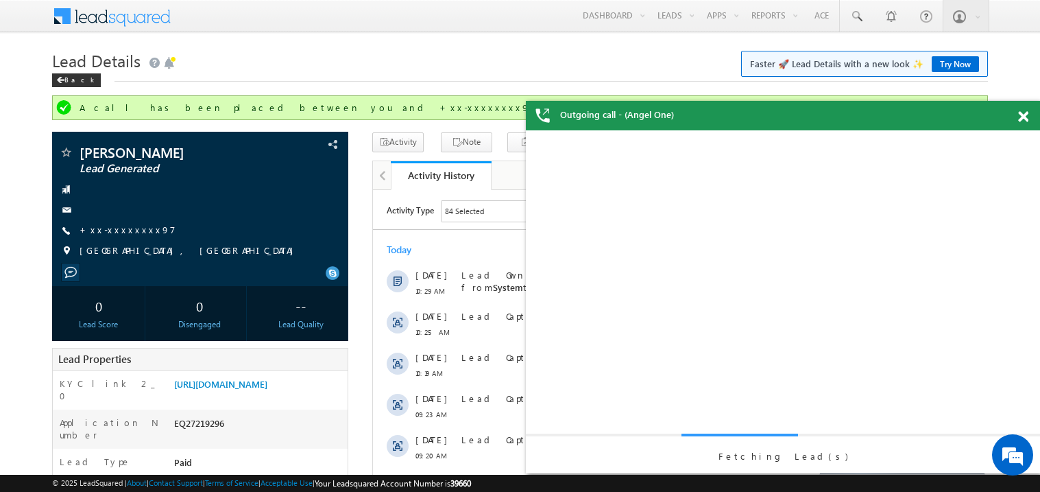
click at [1025, 122] on span at bounding box center [1023, 117] width 10 height 12
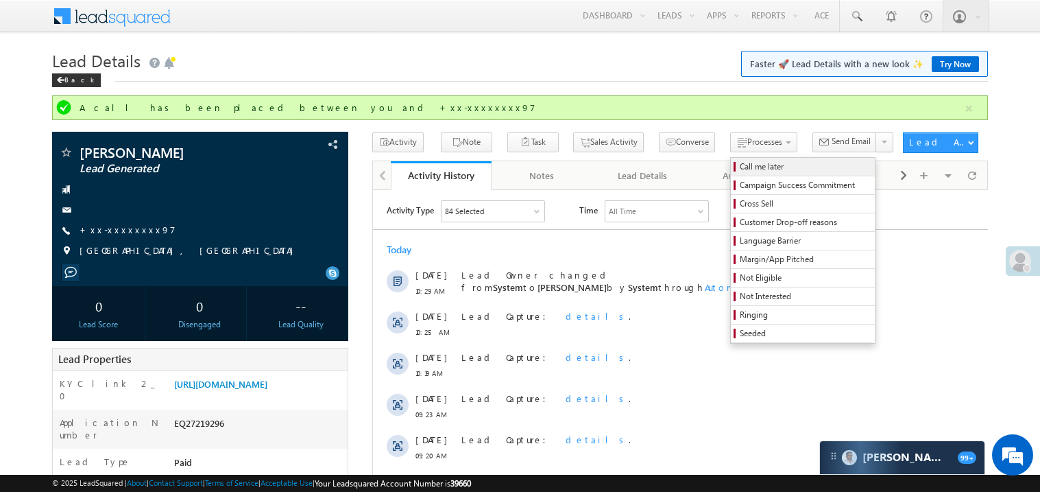
click at [740, 167] on span "Call me later" at bounding box center [805, 166] width 130 height 12
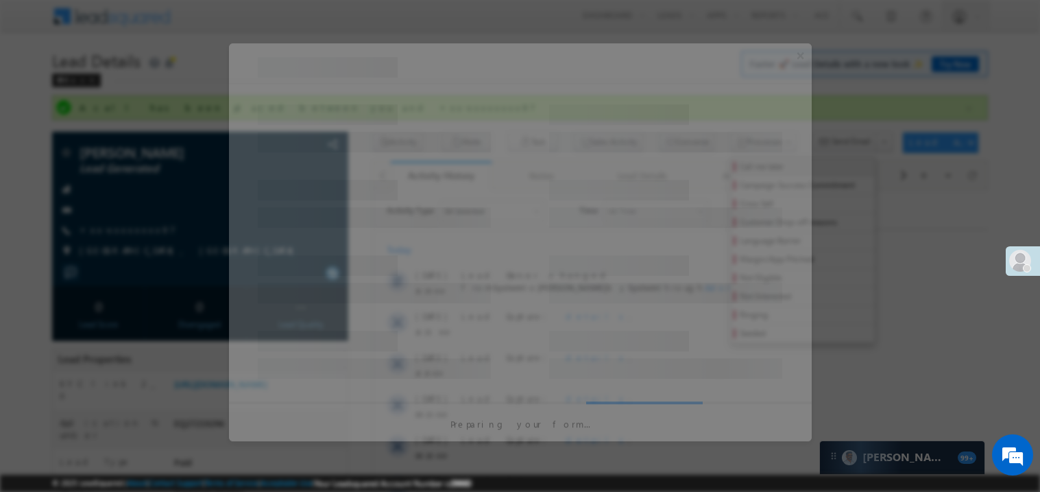
click at [725, 167] on div at bounding box center [520, 196] width 583 height 75
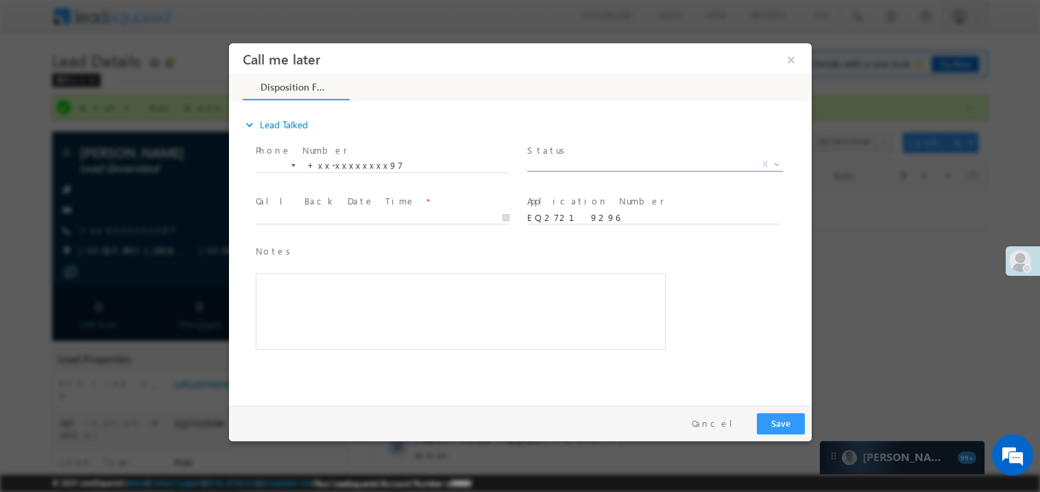
click at [568, 159] on span "X" at bounding box center [655, 164] width 256 height 14
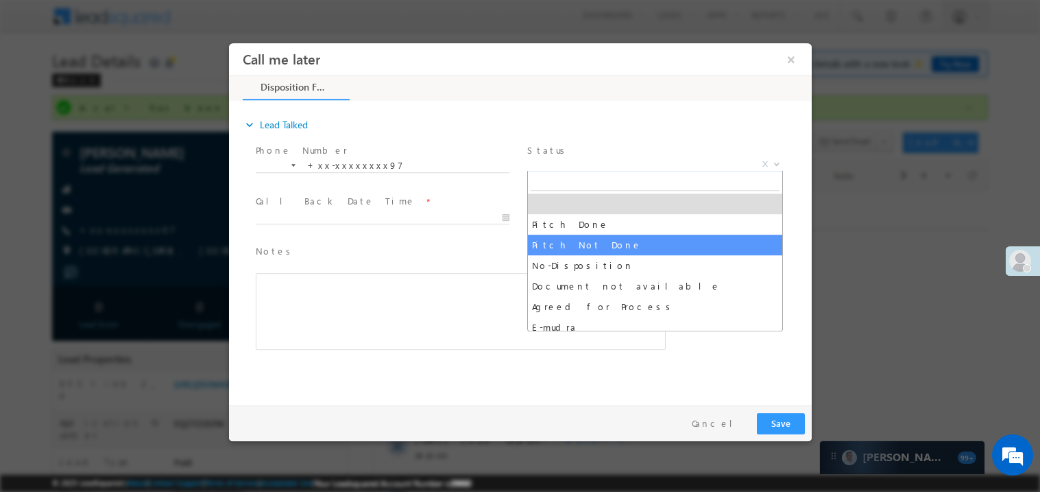
select select "Pitch Not Done"
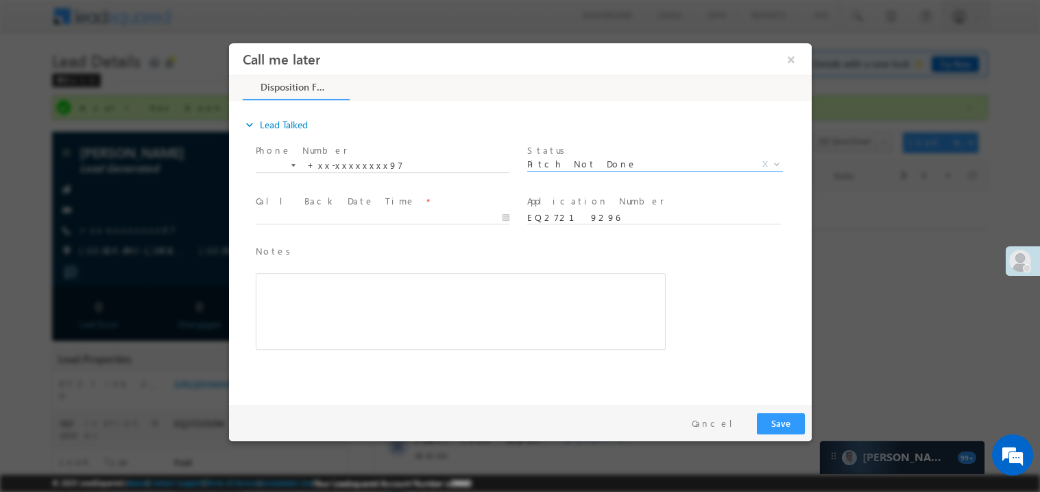
click at [271, 206] on span "Call Back Date Time *" at bounding box center [381, 200] width 253 height 15
click at [285, 215] on body "Call me later ×" at bounding box center [519, 221] width 583 height 356
type input "08/15/25 12:02 PM"
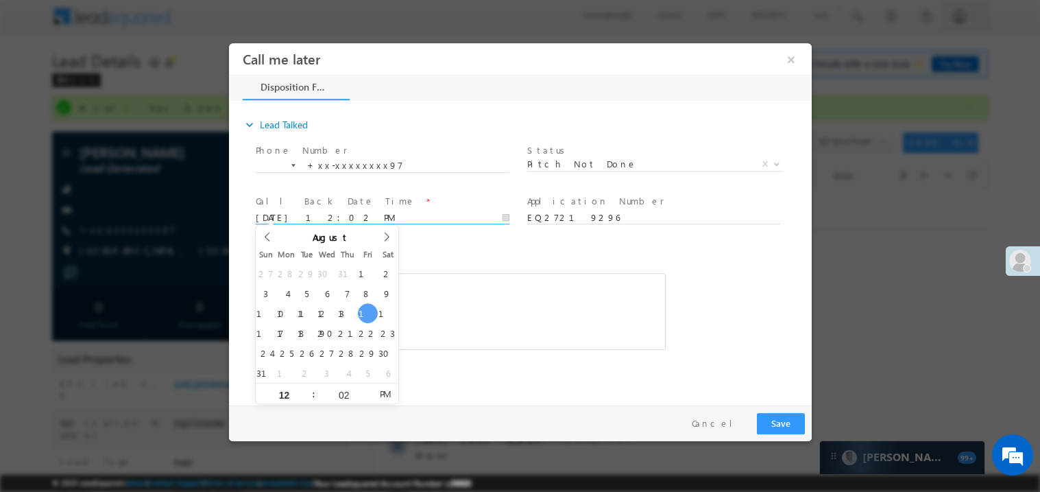
click at [538, 278] on div "Rich Text Editor, 40788eee-0fb2-11ec-a811-0adc8a9d82c2__tab1__section1__Notes__…" at bounding box center [460, 310] width 410 height 77
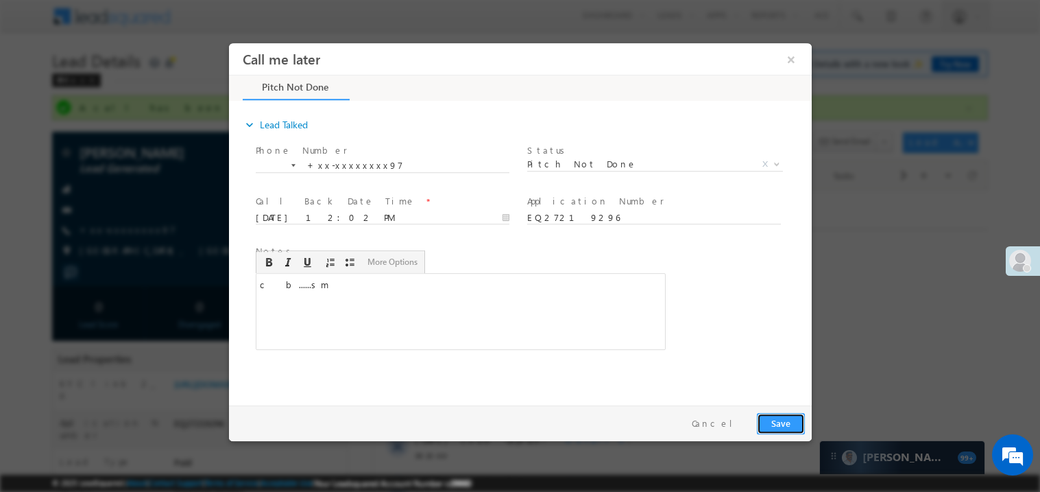
click at [775, 415] on button "Save" at bounding box center [780, 422] width 48 height 21
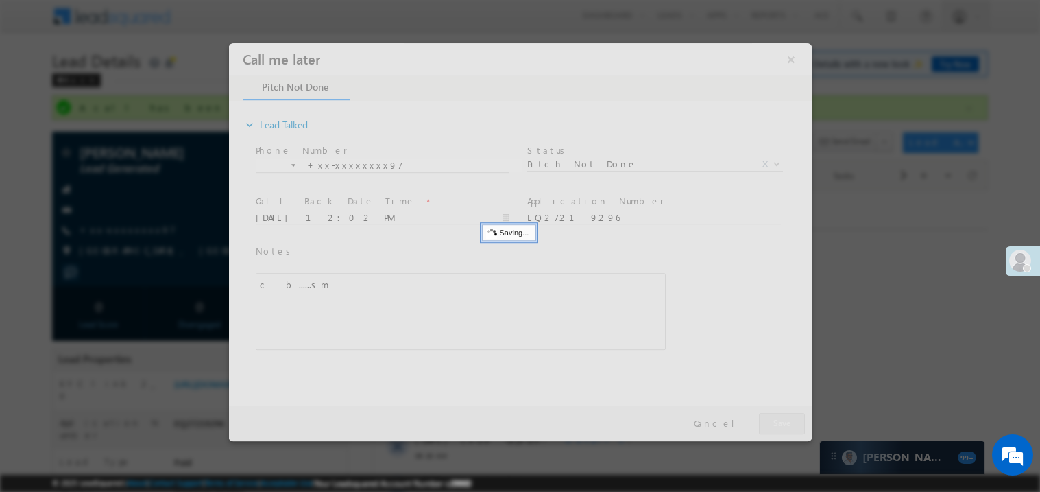
click at [775, 415] on div at bounding box center [519, 242] width 583 height 398
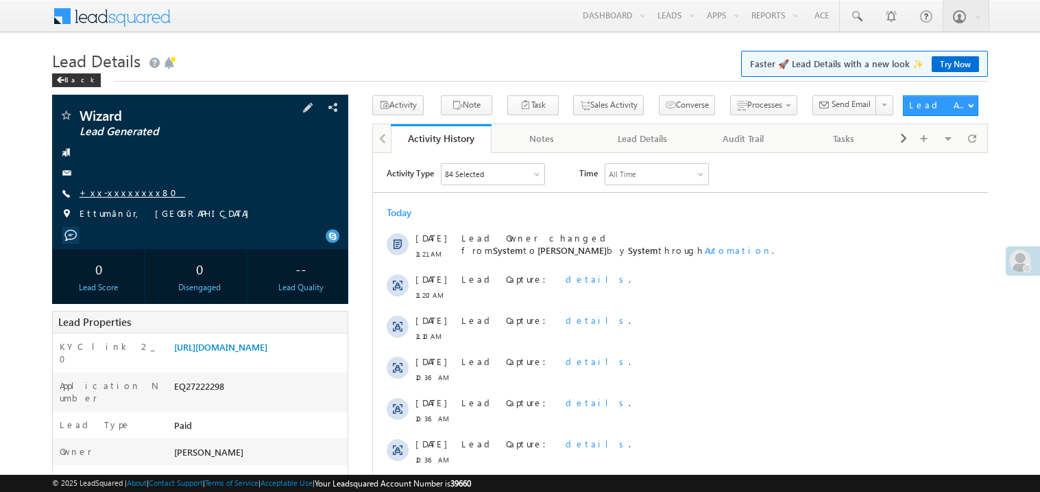
click at [120, 193] on link "+xx-xxxxxxxx80" at bounding box center [133, 192] width 106 height 12
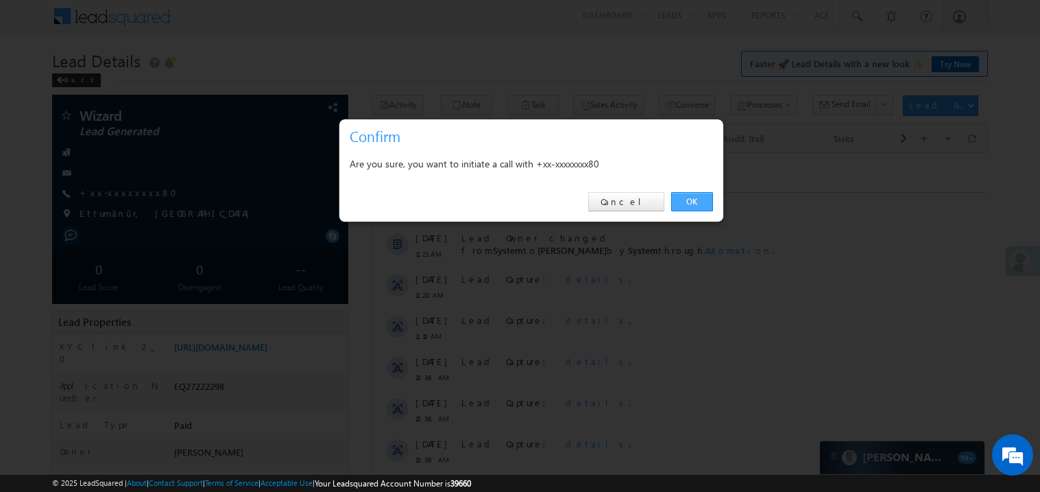
click at [708, 201] on link "OK" at bounding box center [692, 201] width 42 height 19
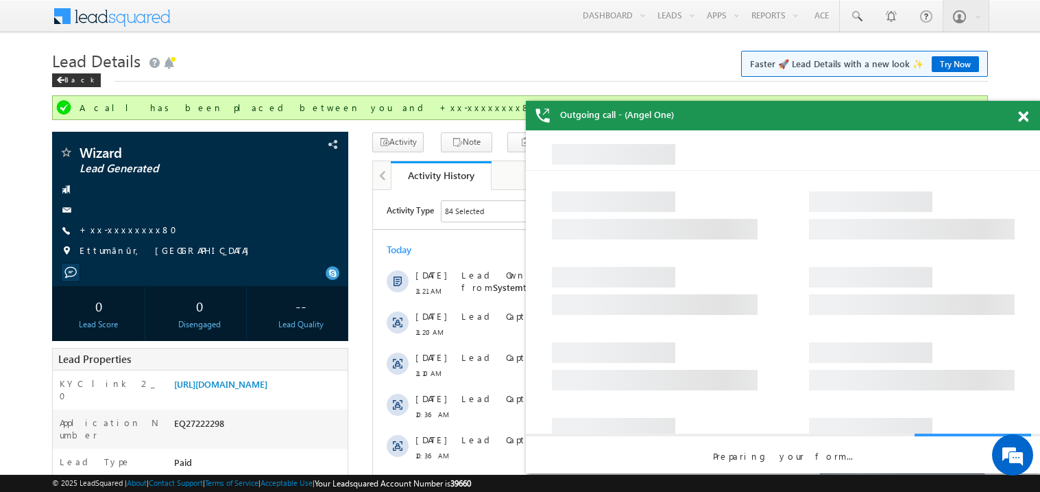
click at [1026, 113] on span at bounding box center [1023, 117] width 10 height 12
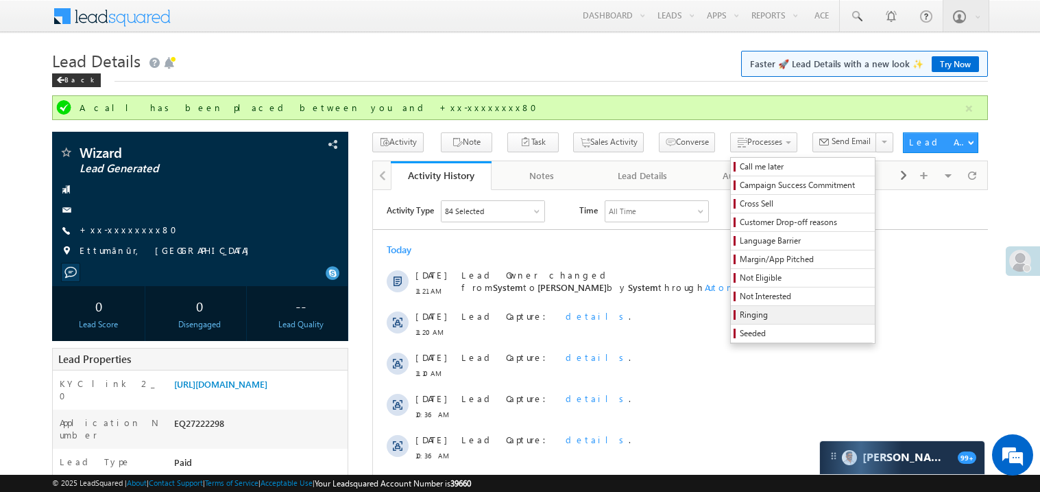
click at [740, 313] on span "Ringing" at bounding box center [805, 315] width 130 height 12
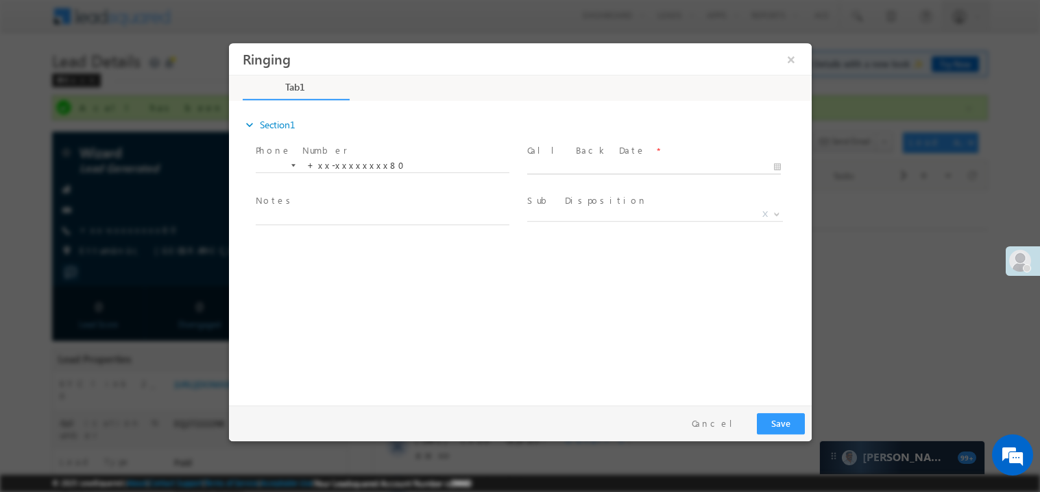
click at [574, 160] on input "text" at bounding box center [654, 167] width 254 height 14
type input "[DATE] 12:03 PM"
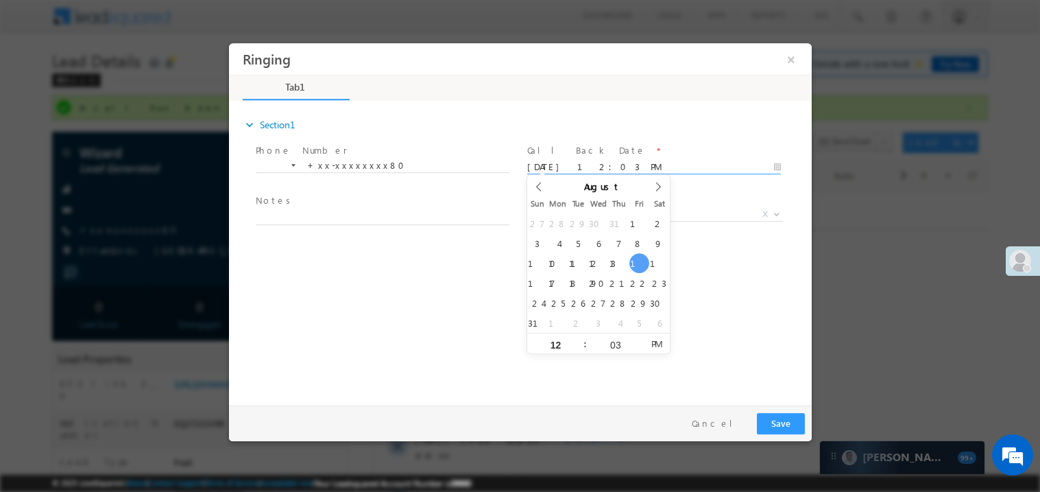
click at [372, 202] on span "Notes *" at bounding box center [381, 200] width 253 height 15
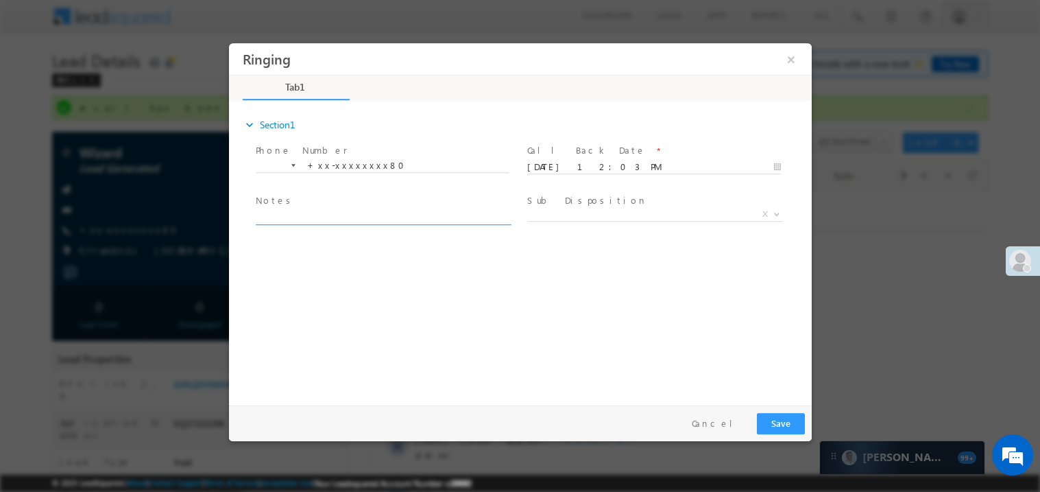
click at [352, 213] on textarea at bounding box center [382, 216] width 254 height 16
type textarea "ring"
click at [788, 426] on button "Save" at bounding box center [780, 422] width 48 height 21
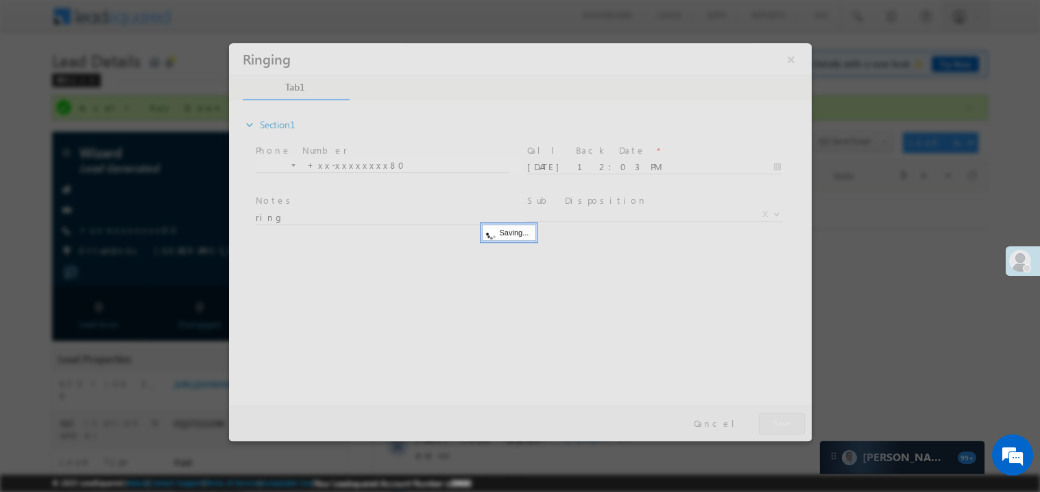
click at [788, 426] on div at bounding box center [519, 242] width 583 height 398
